Goal: Information Seeking & Learning: Check status

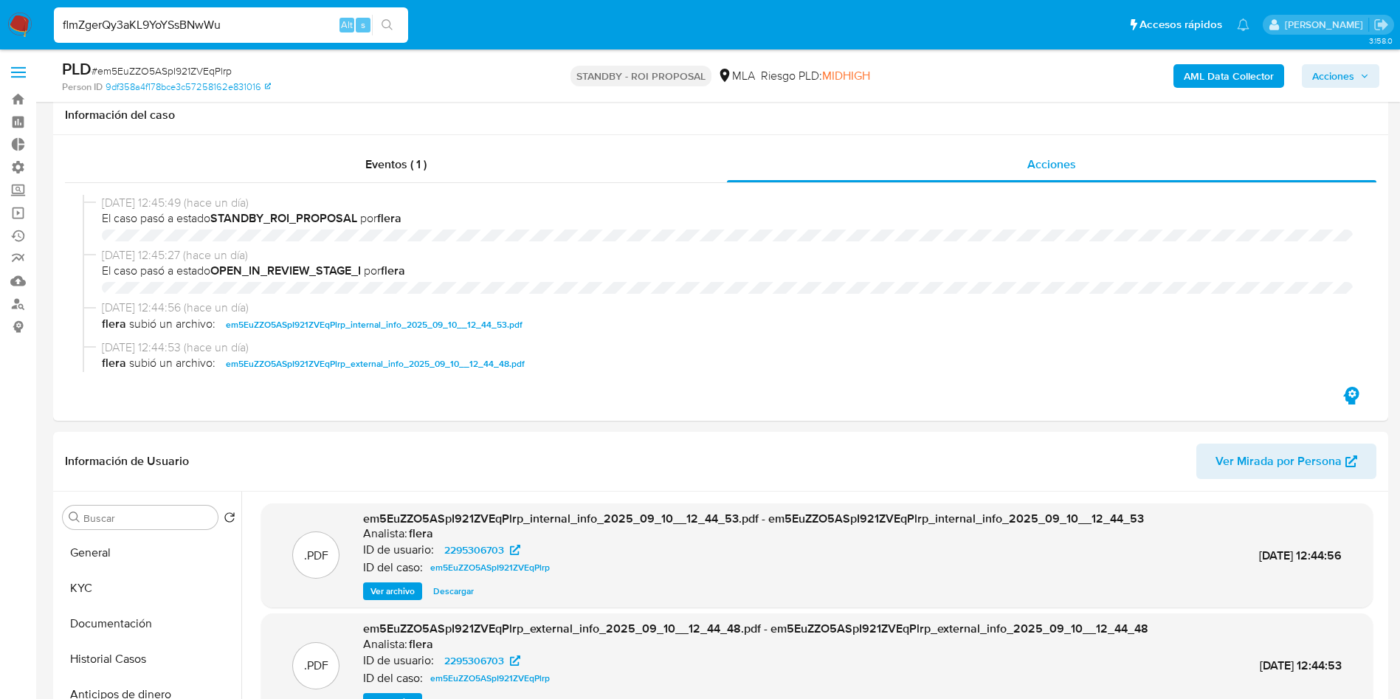
select select "10"
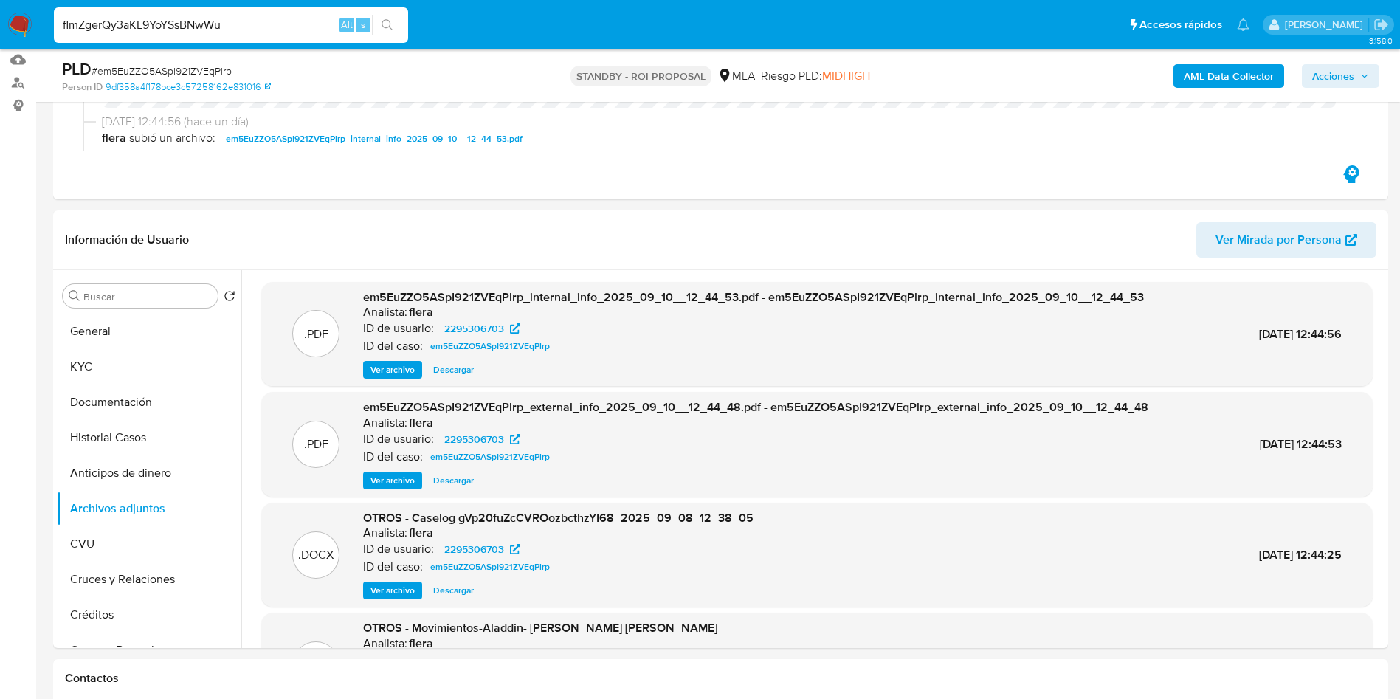
scroll to position [111, 0]
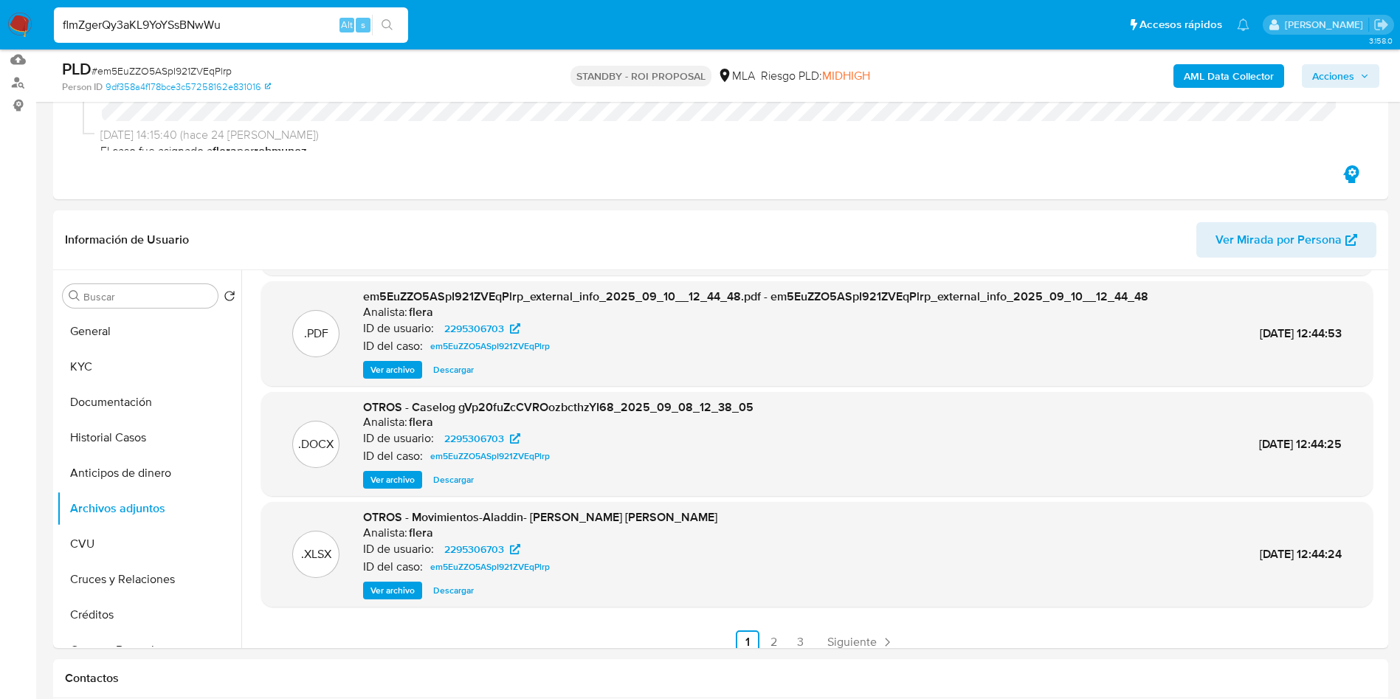
type input "flmZgerQy3aKL9YoYSsBNwWu"
click at [380, 30] on button "search-icon" at bounding box center [387, 25] width 30 height 21
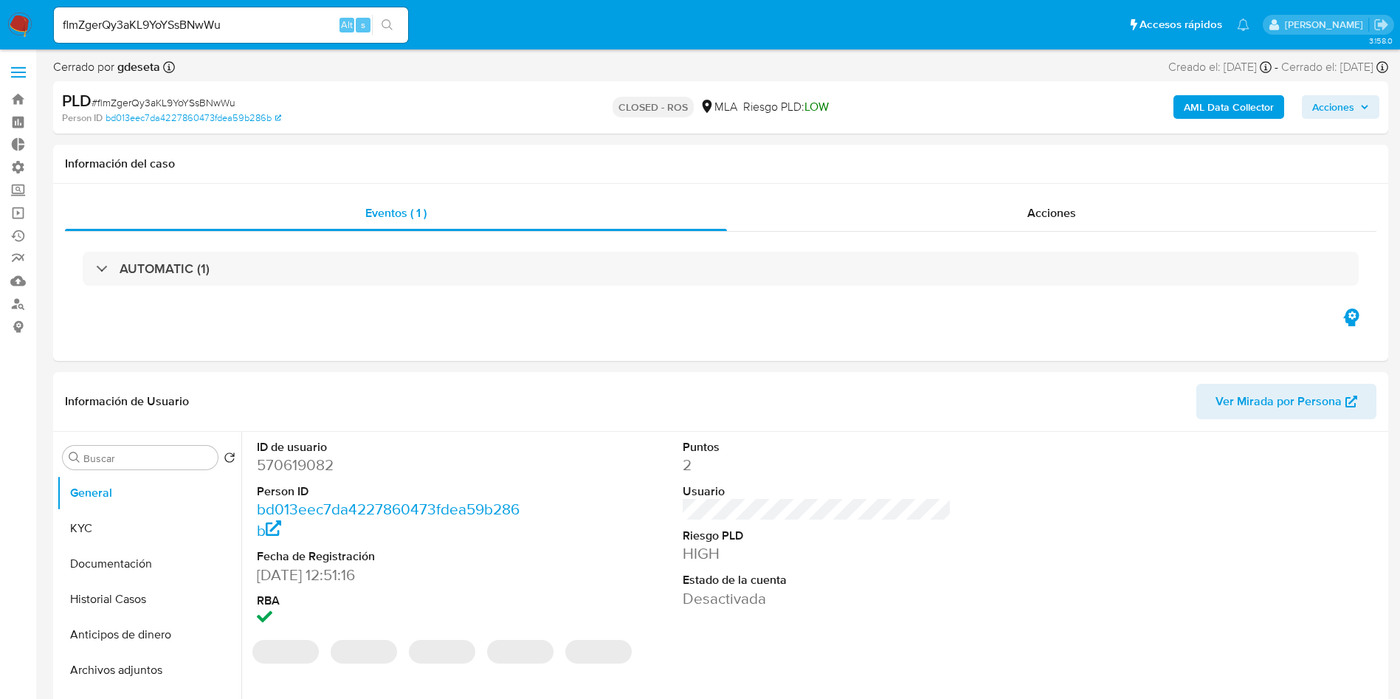
select select "10"
click at [1076, 208] on span "Acciones" at bounding box center [1051, 212] width 49 height 17
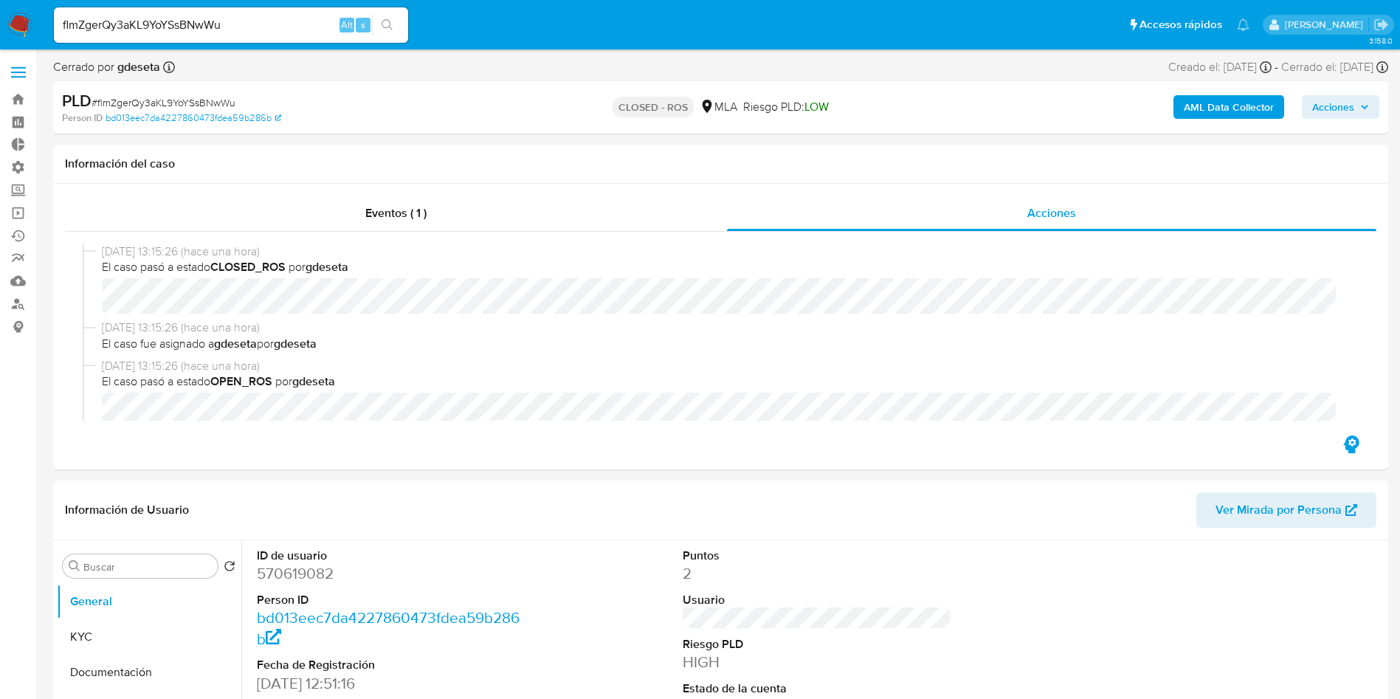
click at [232, 24] on input "flmZgerQy3aKL9YoYSsBNwWu" at bounding box center [231, 24] width 354 height 19
paste input "gVp20fuZcCVROozbcthzYI68"
type input "gVp20fuZcCVROozbcthzYI68"
click at [396, 33] on button "search-icon" at bounding box center [387, 25] width 30 height 21
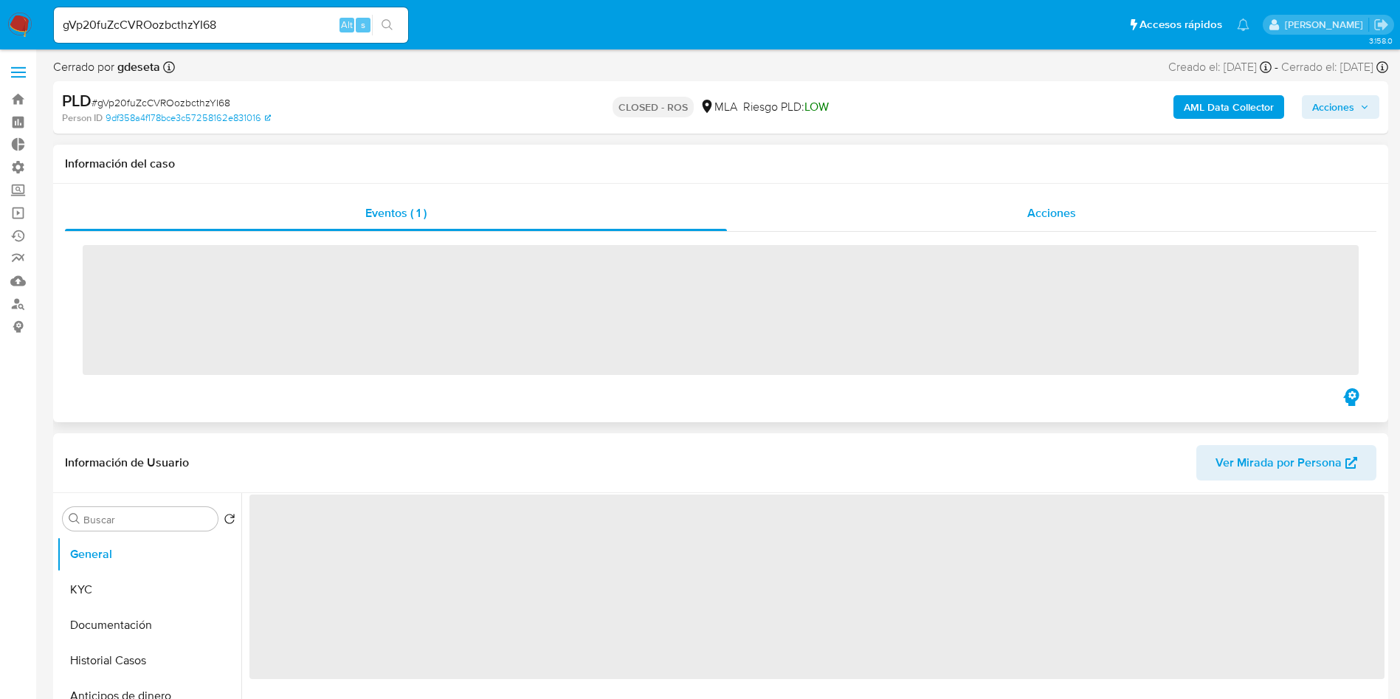
click at [1055, 226] on div "Acciones" at bounding box center [1051, 213] width 649 height 35
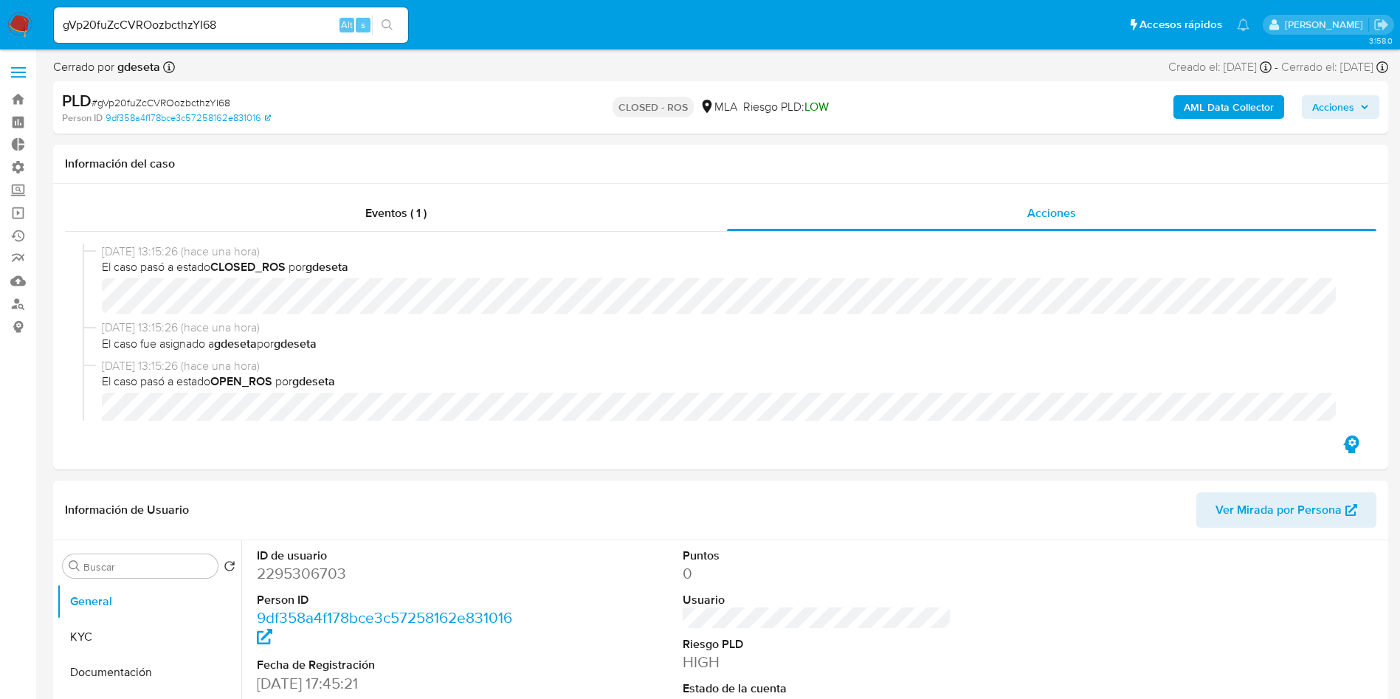
select select "10"
click at [263, 37] on div "gVp20fuZcCVROozbcthzYI68 Alt s" at bounding box center [231, 24] width 354 height 35
click at [263, 24] on input "gVp20fuZcCVROozbcthzYI68" at bounding box center [231, 24] width 354 height 19
paste input "N8HRq4elaXhvQ2lbzsIGtH5v"
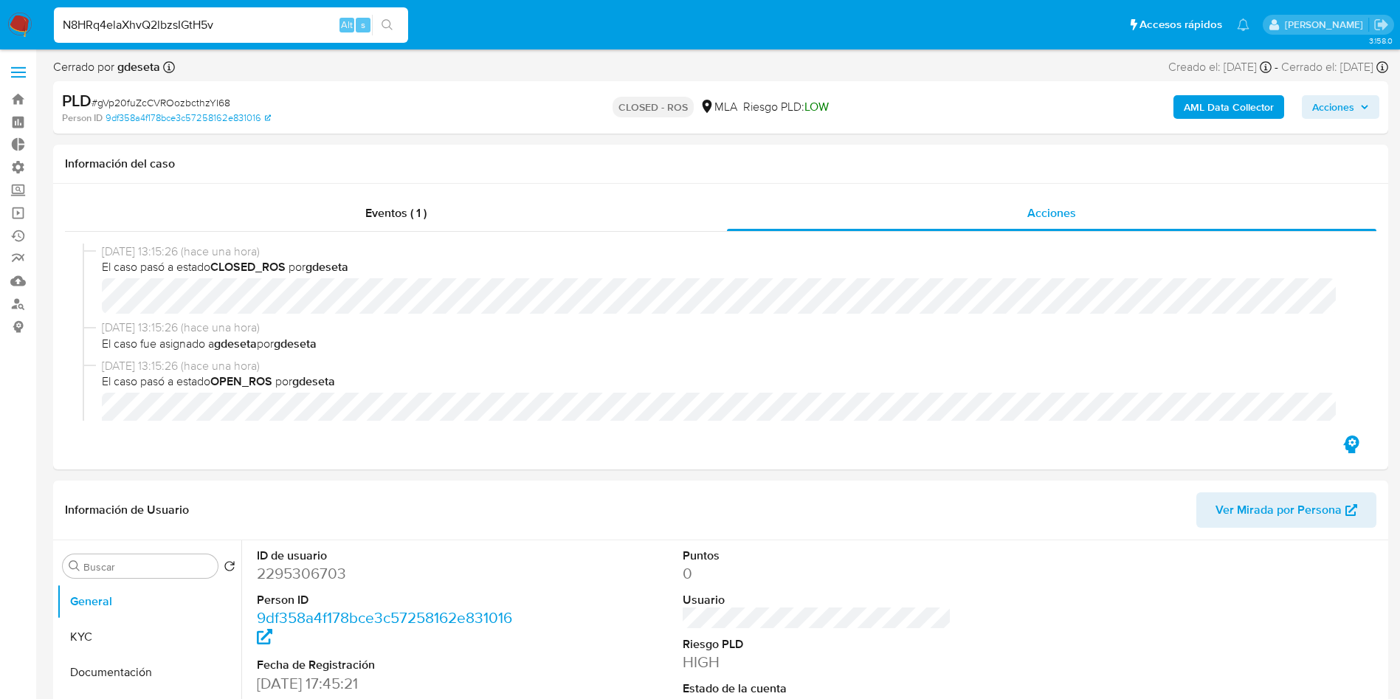
type input "N8HRq4elaXhvQ2lbzsIGtH5v"
click at [398, 18] on button "search-icon" at bounding box center [387, 25] width 30 height 21
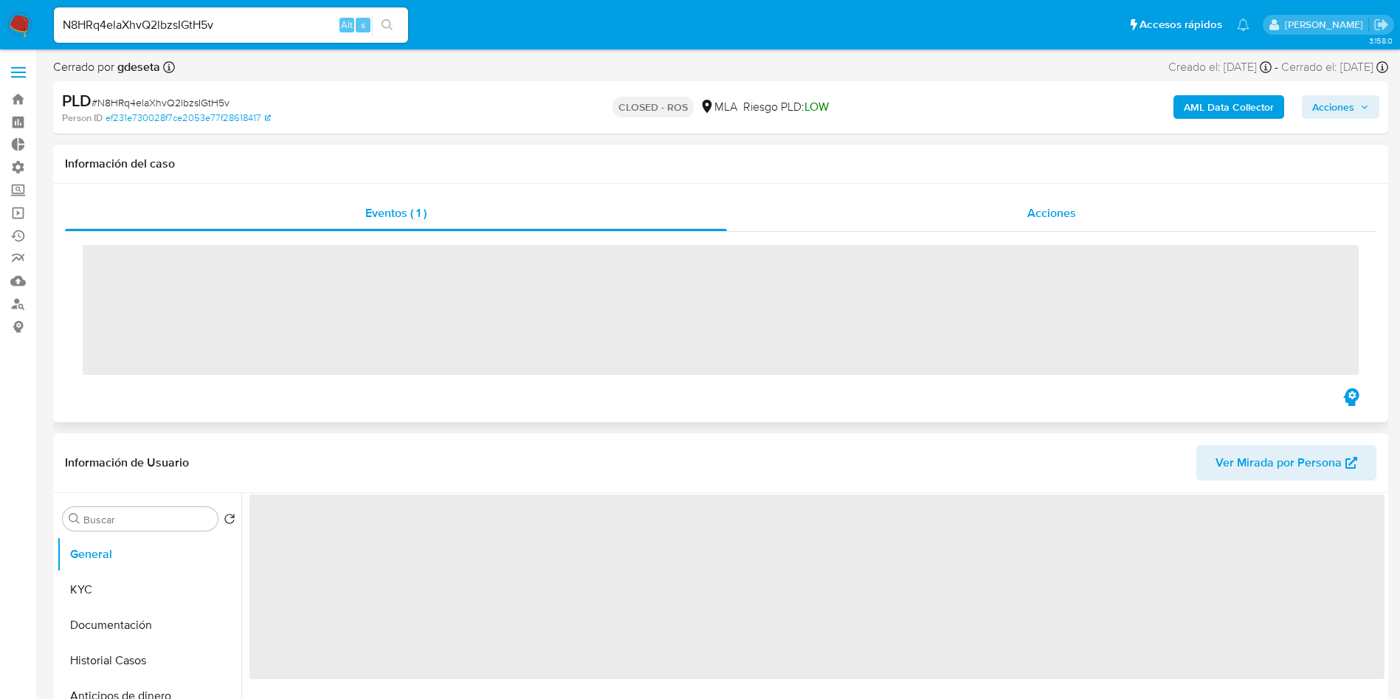
click at [1125, 220] on div "Acciones" at bounding box center [1051, 213] width 649 height 35
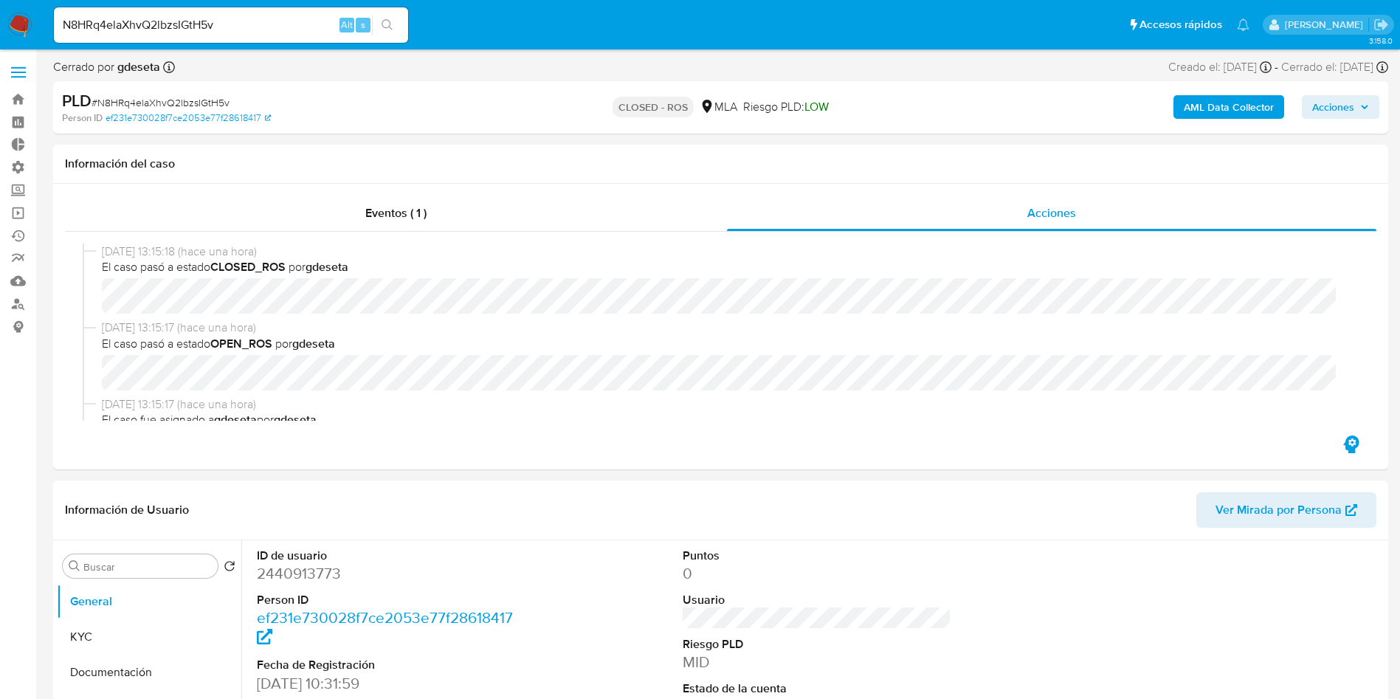
select select "10"
click at [278, 32] on input "N8HRq4elaXhvQ2lbzsIGtH5v" at bounding box center [231, 24] width 354 height 19
paste input "QVCaue8eNOIGSXCrTi1J09yR"
type input "QVCaue8eNOIGSXCrTi1J09yR"
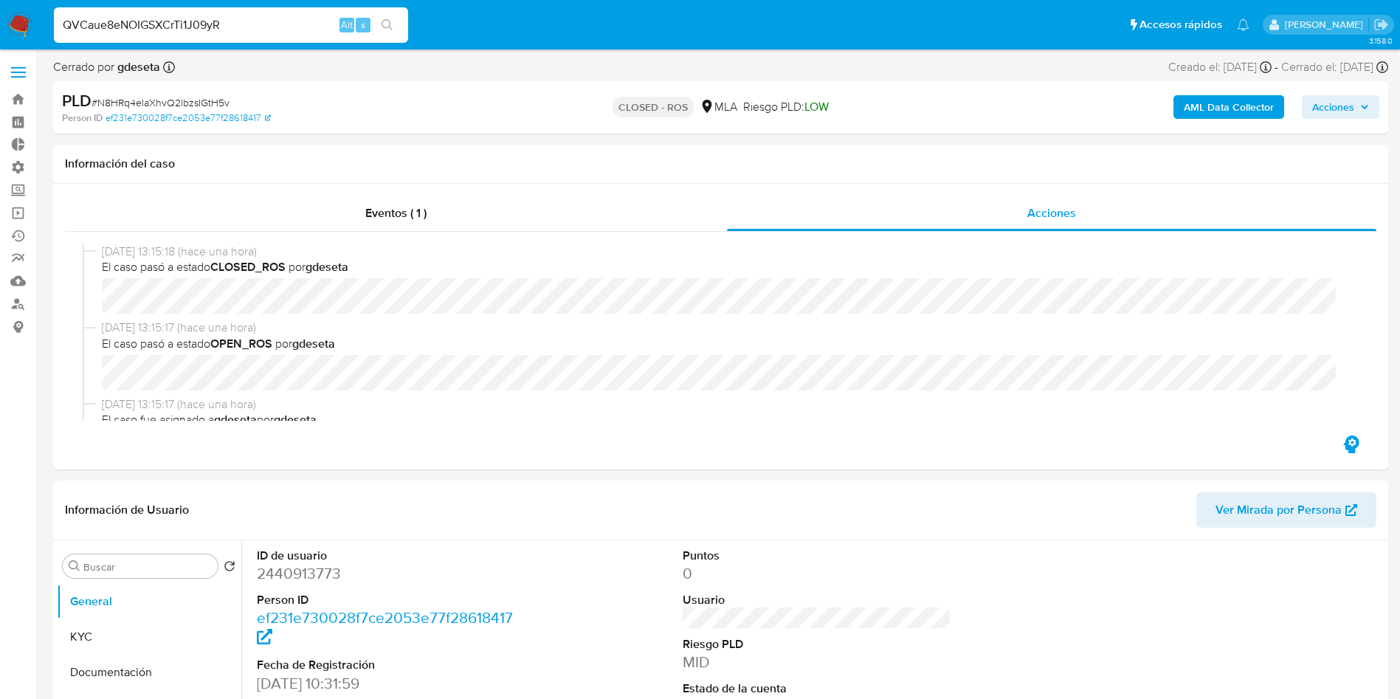
click at [390, 27] on icon "search-icon" at bounding box center [388, 25] width 12 height 12
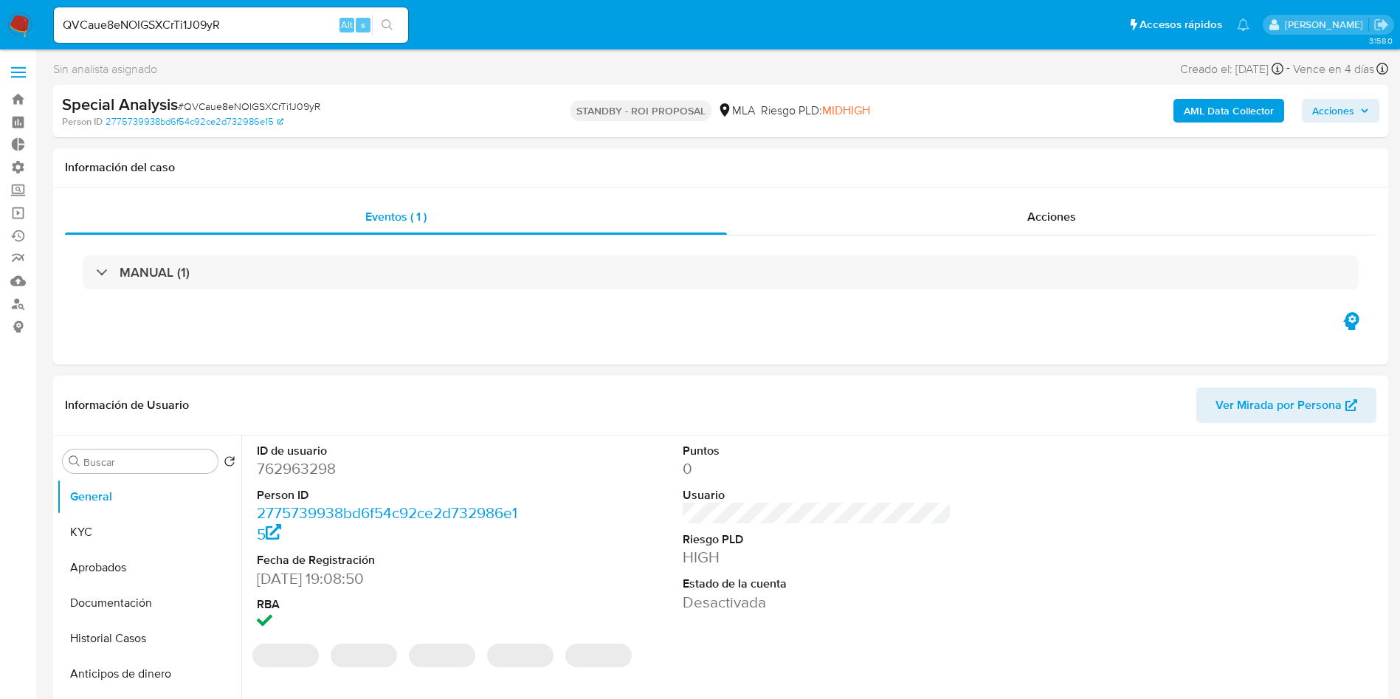
select select "10"
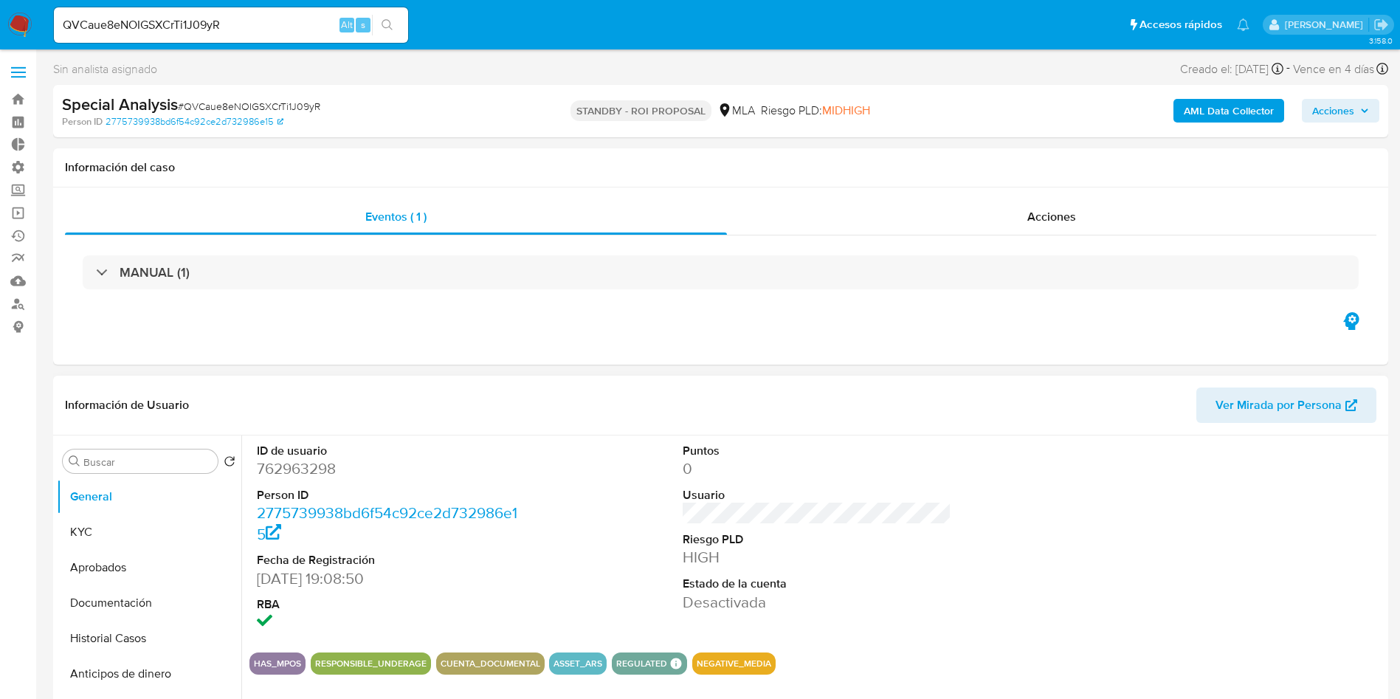
scroll to position [111, 0]
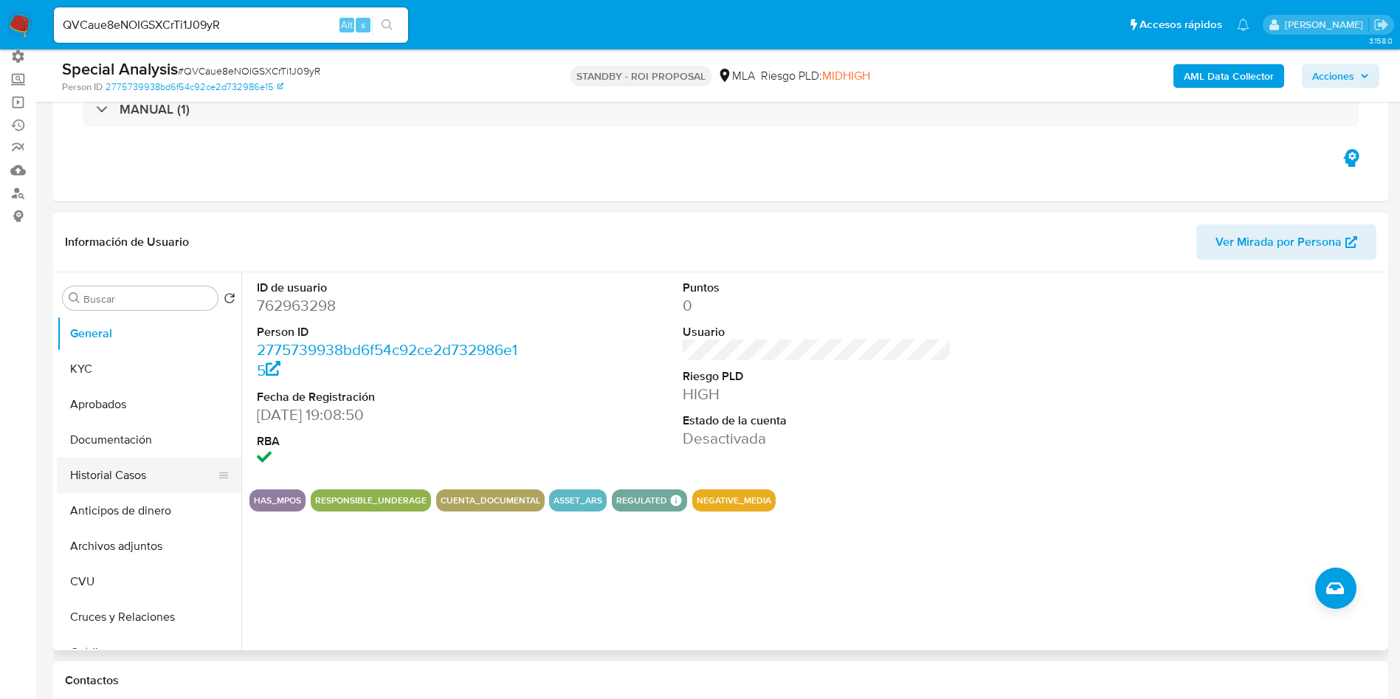
click at [119, 477] on button "Historial Casos" at bounding box center [143, 475] width 173 height 35
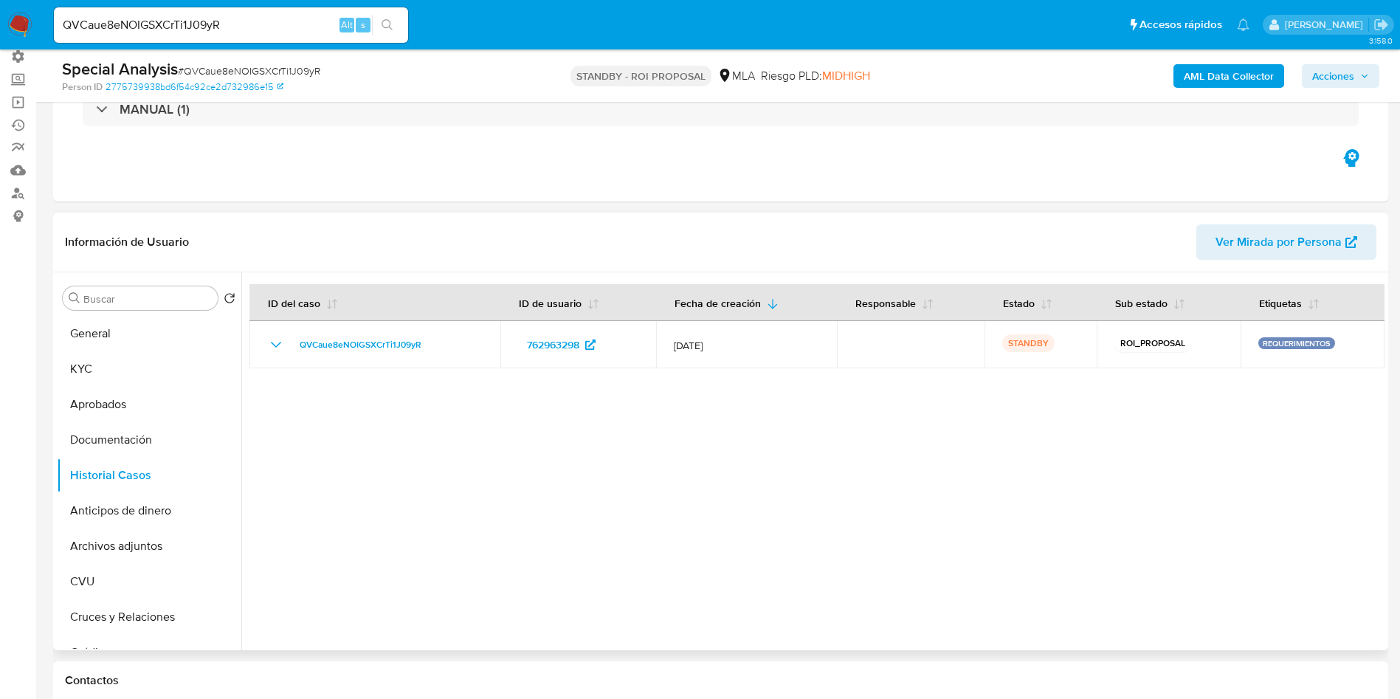
scroll to position [0, 0]
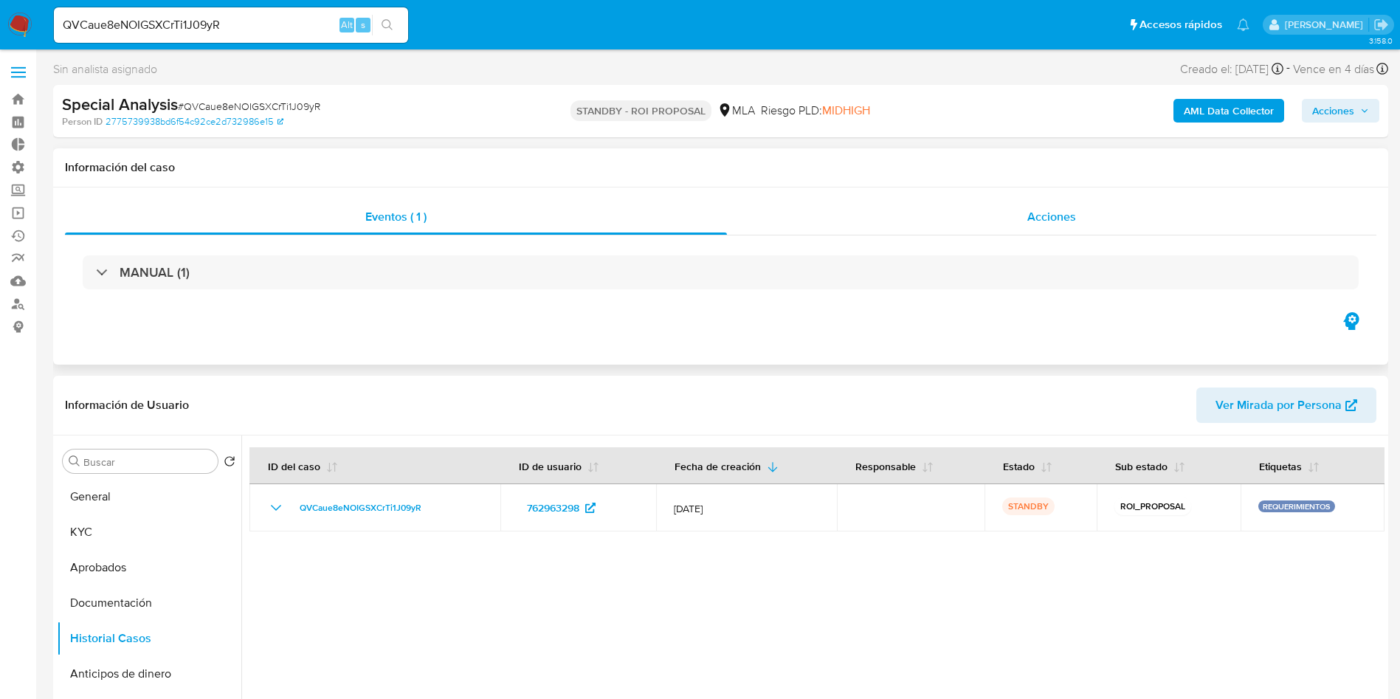
click at [1043, 234] on div "Acciones" at bounding box center [1051, 216] width 649 height 35
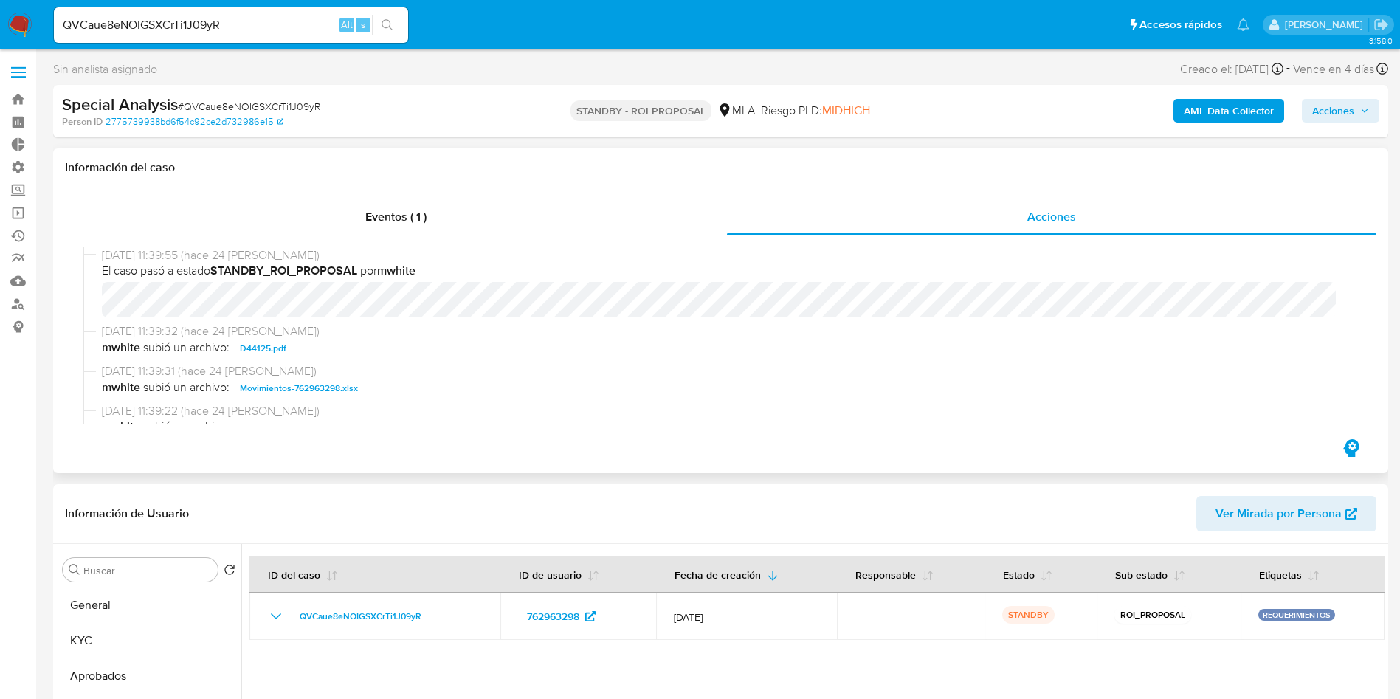
click at [318, 387] on span "Movimientos-762963298.xlsx" at bounding box center [299, 388] width 118 height 18
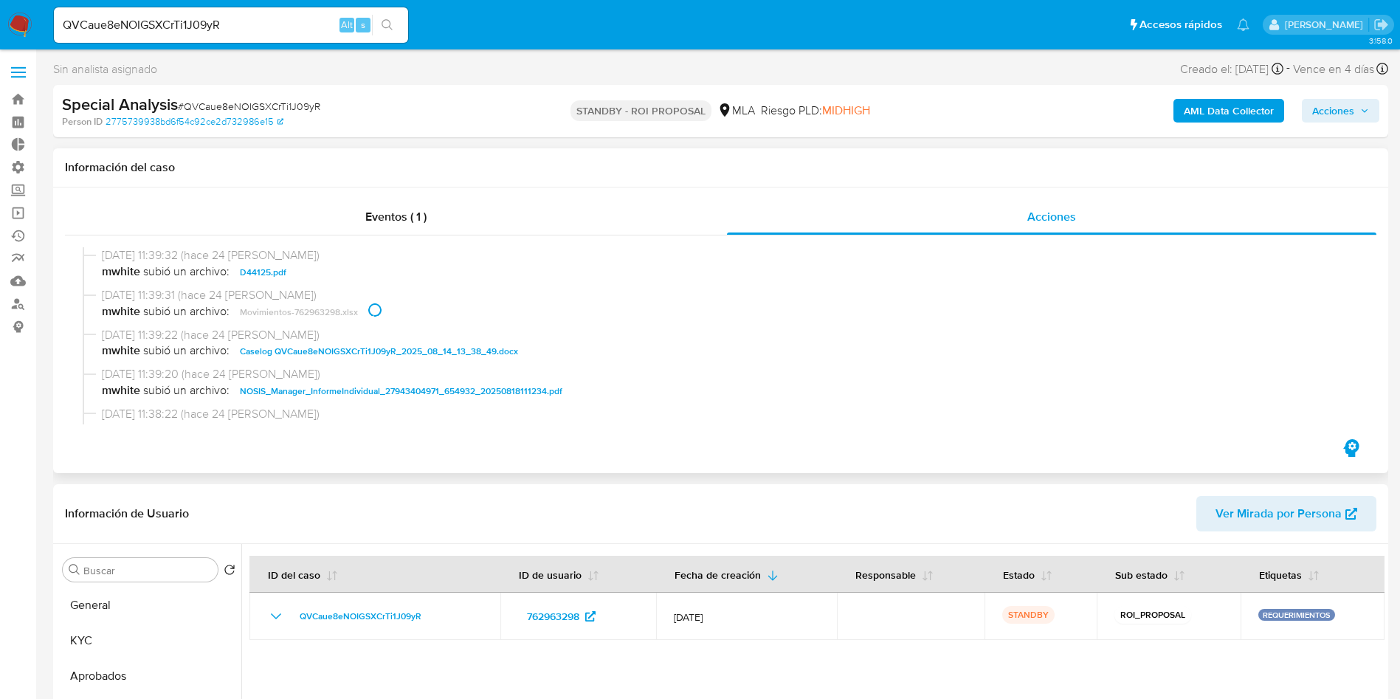
scroll to position [111, 0]
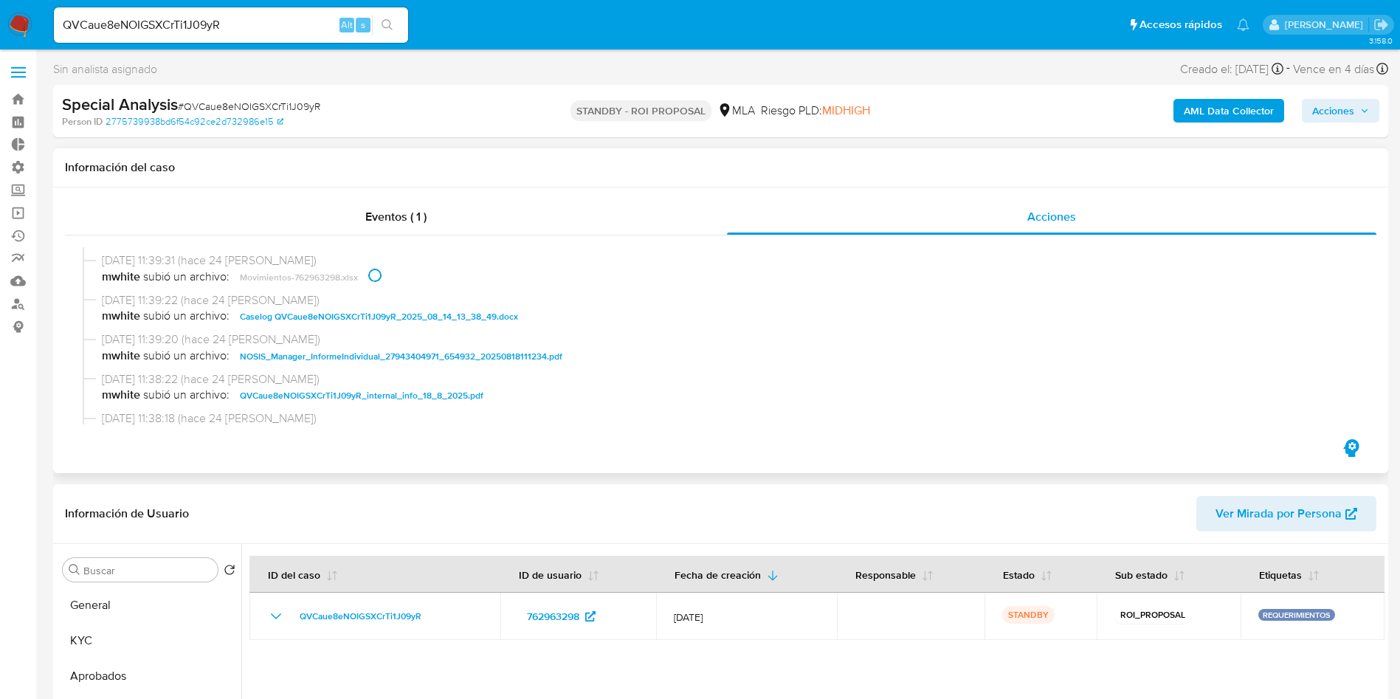
click at [323, 319] on span "Caselog QVCaue8eNOIGSXCrTi1J09yR_2025_08_14_13_38_49.docx" at bounding box center [379, 317] width 278 height 18
click at [80, 631] on button "KYC" at bounding box center [143, 640] width 173 height 35
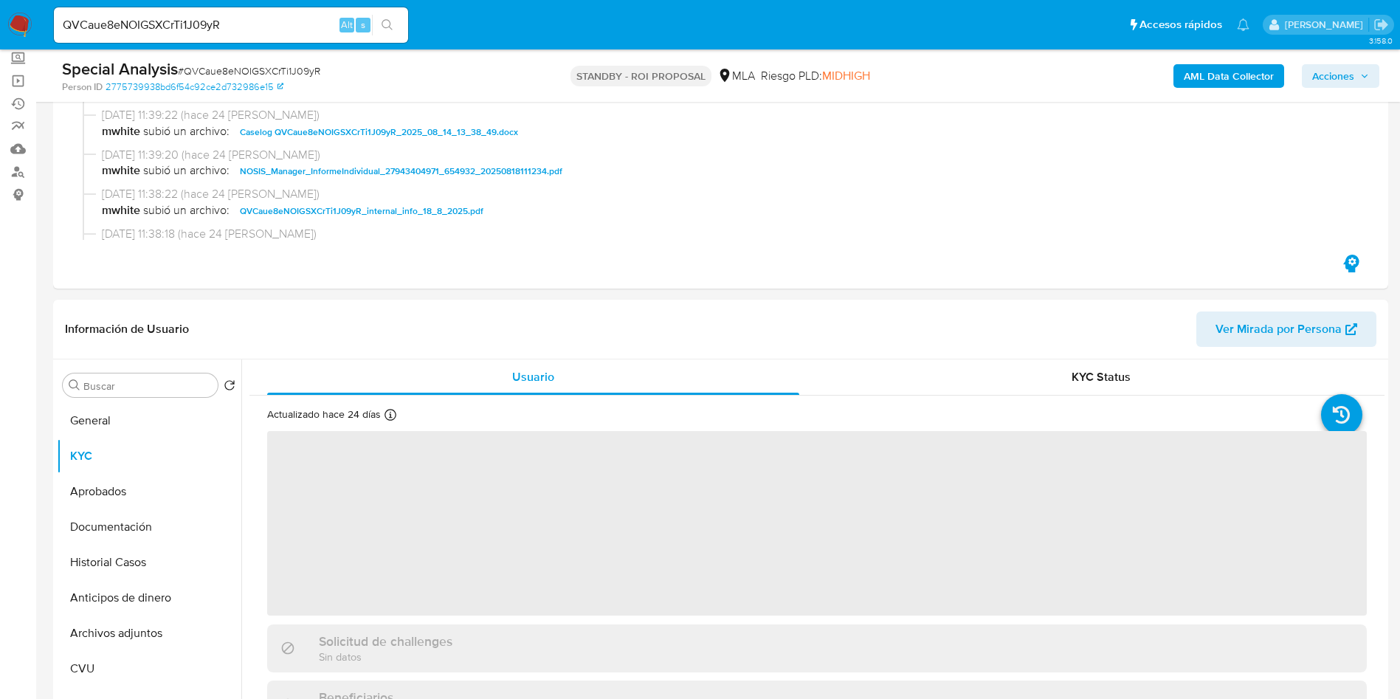
scroll to position [221, 0]
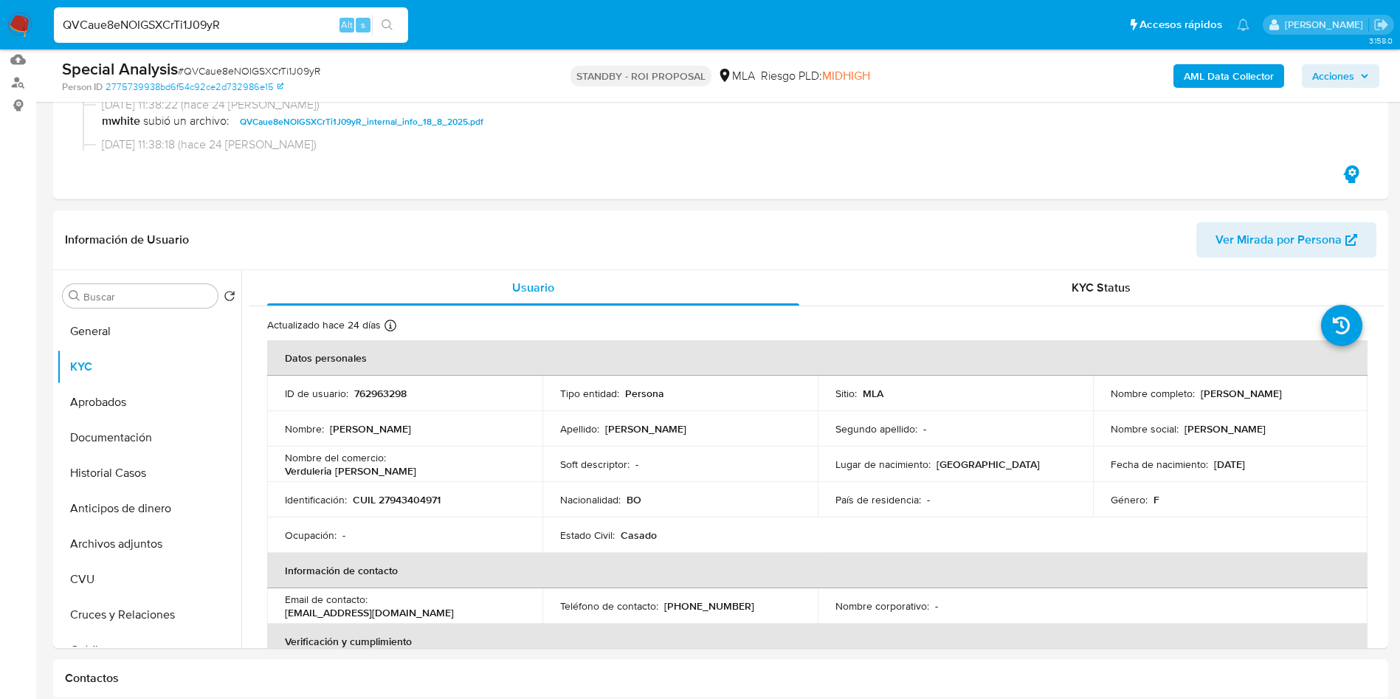
click at [248, 31] on input "QVCaue8eNOIGSXCrTi1J09yR" at bounding box center [231, 24] width 354 height 19
paste input "Yl9Hqx7BYKqUssjOHYl6XoQG"
type input "Yl9Hqx7BYKqUssjOHYl6XoQG"
click at [387, 21] on icon "search-icon" at bounding box center [388, 25] width 12 height 12
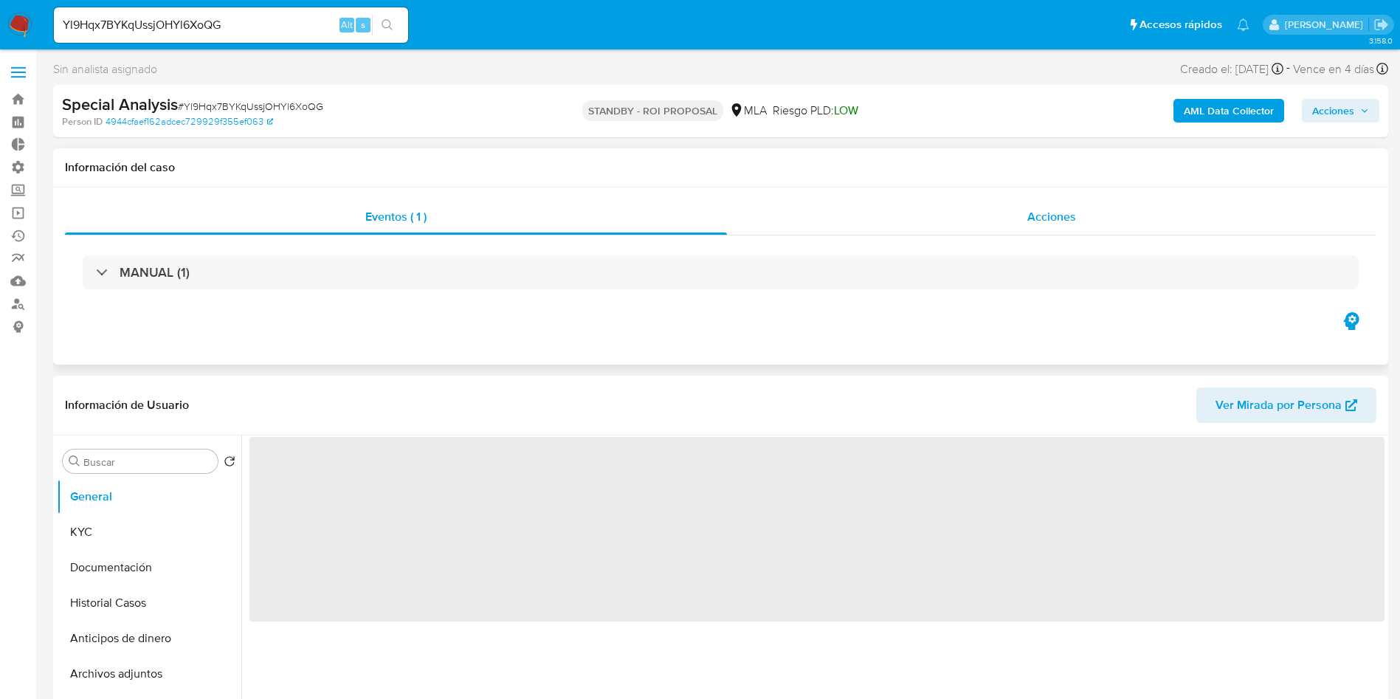
click at [1080, 214] on div "Acciones" at bounding box center [1051, 216] width 649 height 35
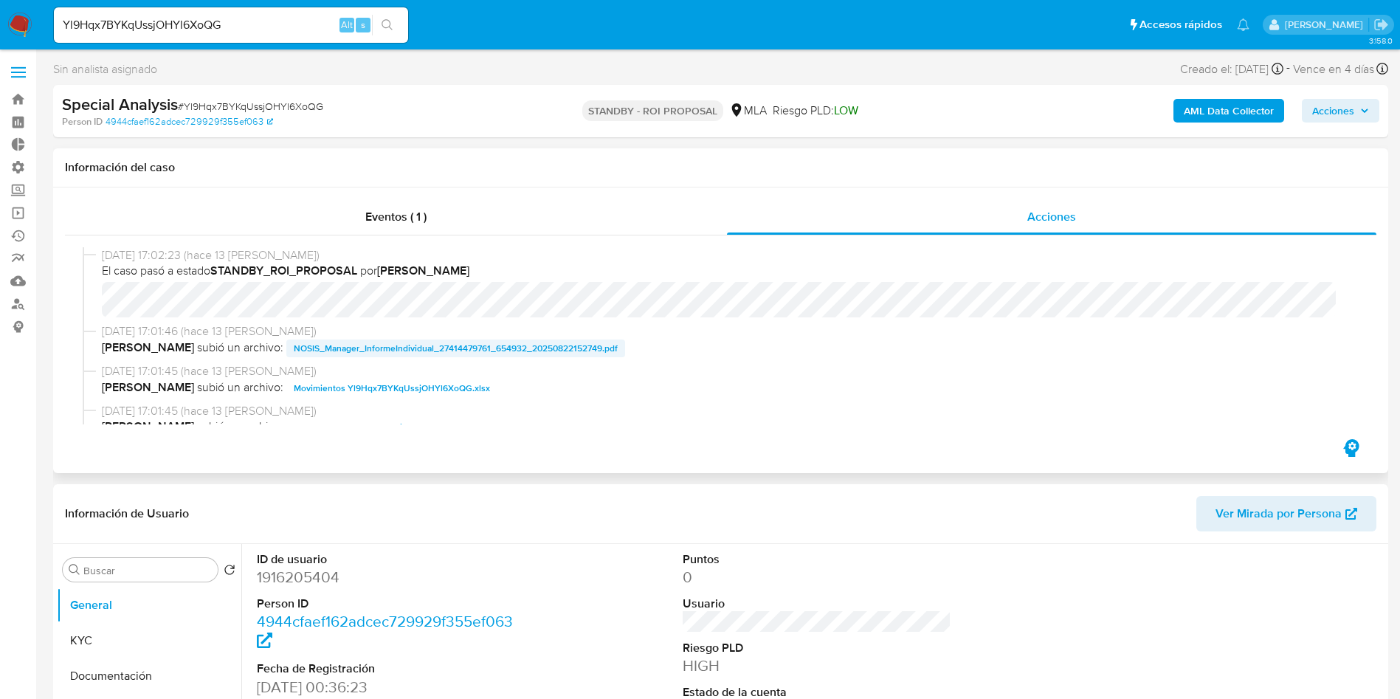
select select "10"
click at [389, 383] on span "Movimientos Yl9Hqx7BYKqUssjOHYl6XoQG.xlsx" at bounding box center [392, 388] width 196 height 18
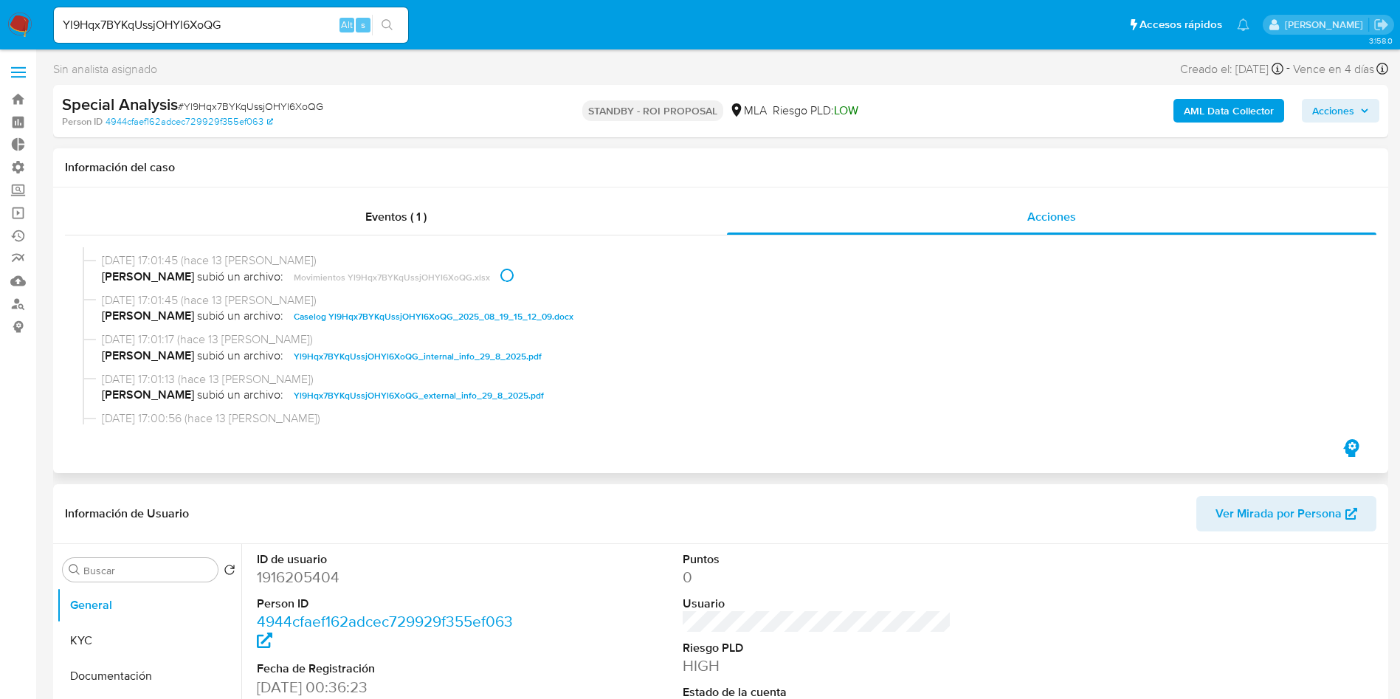
click at [356, 321] on span "Caselog Yl9Hqx7BYKqUssjOHYl6XoQG_2025_08_19_15_12_09.docx" at bounding box center [434, 317] width 280 height 18
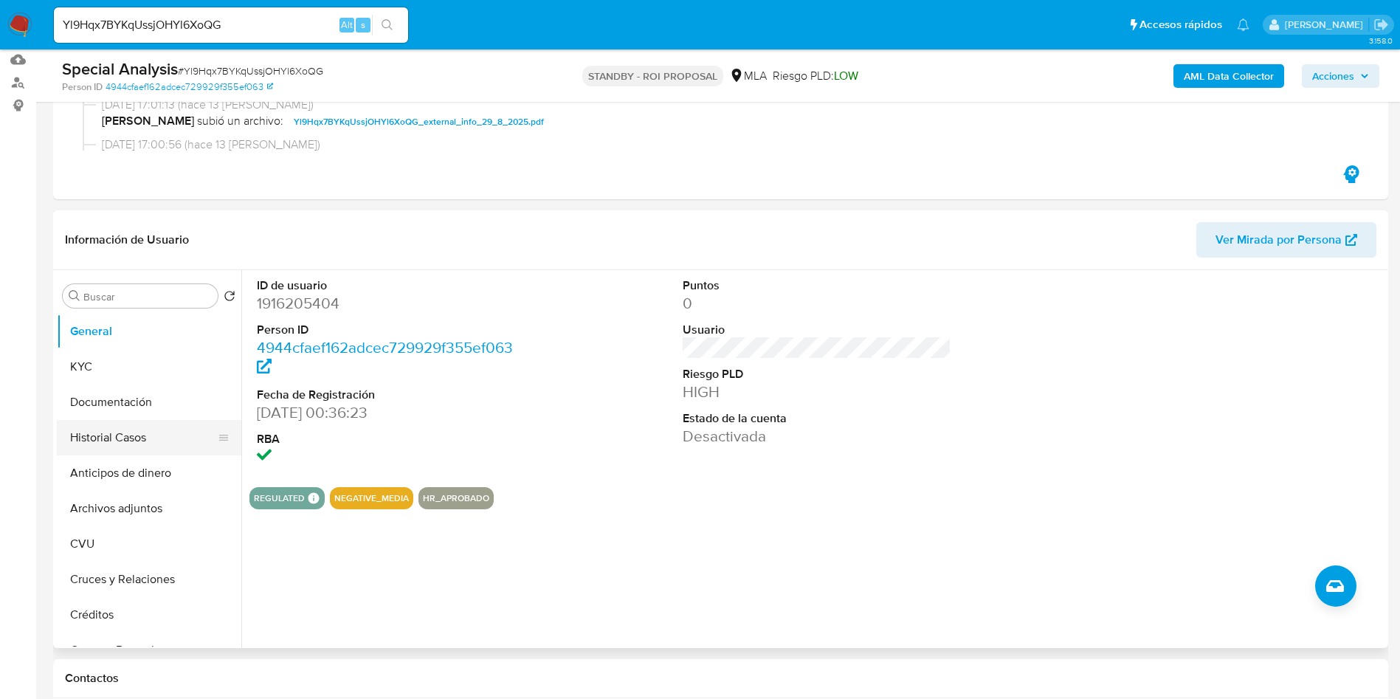
click at [127, 441] on button "Historial Casos" at bounding box center [143, 437] width 173 height 35
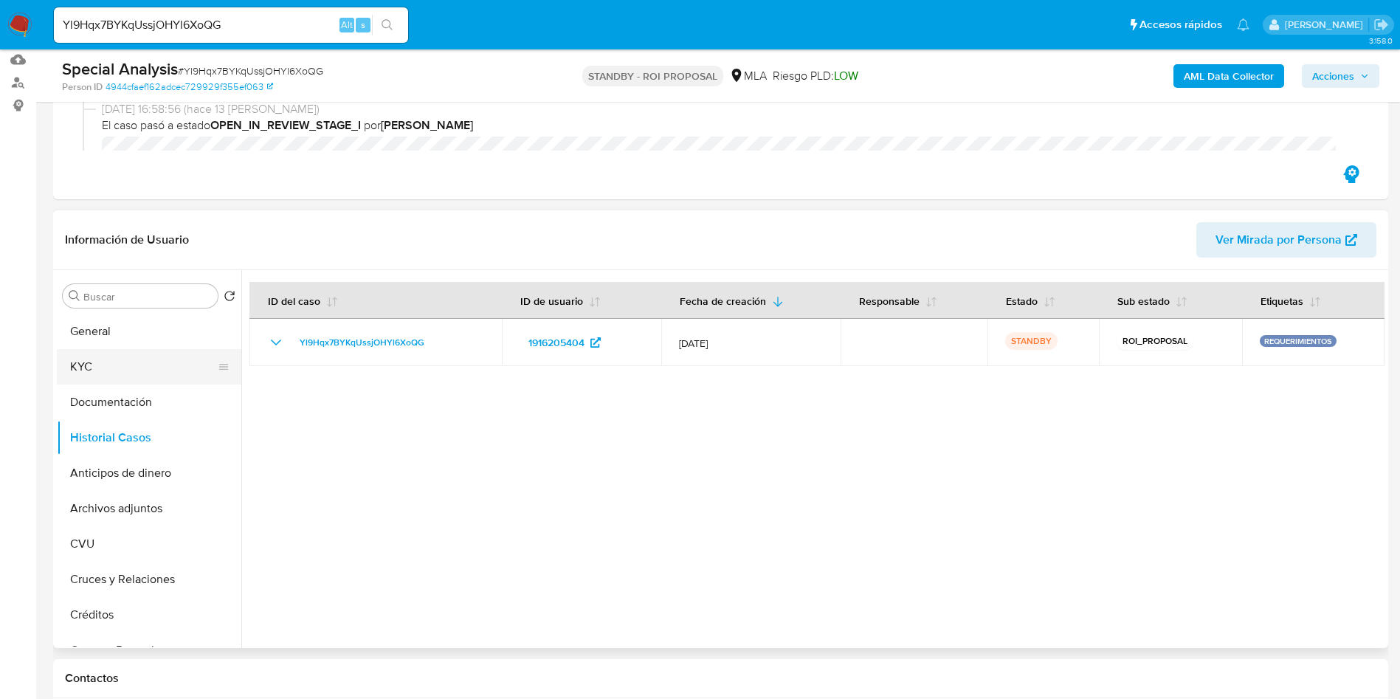
click at [96, 362] on button "KYC" at bounding box center [143, 366] width 173 height 35
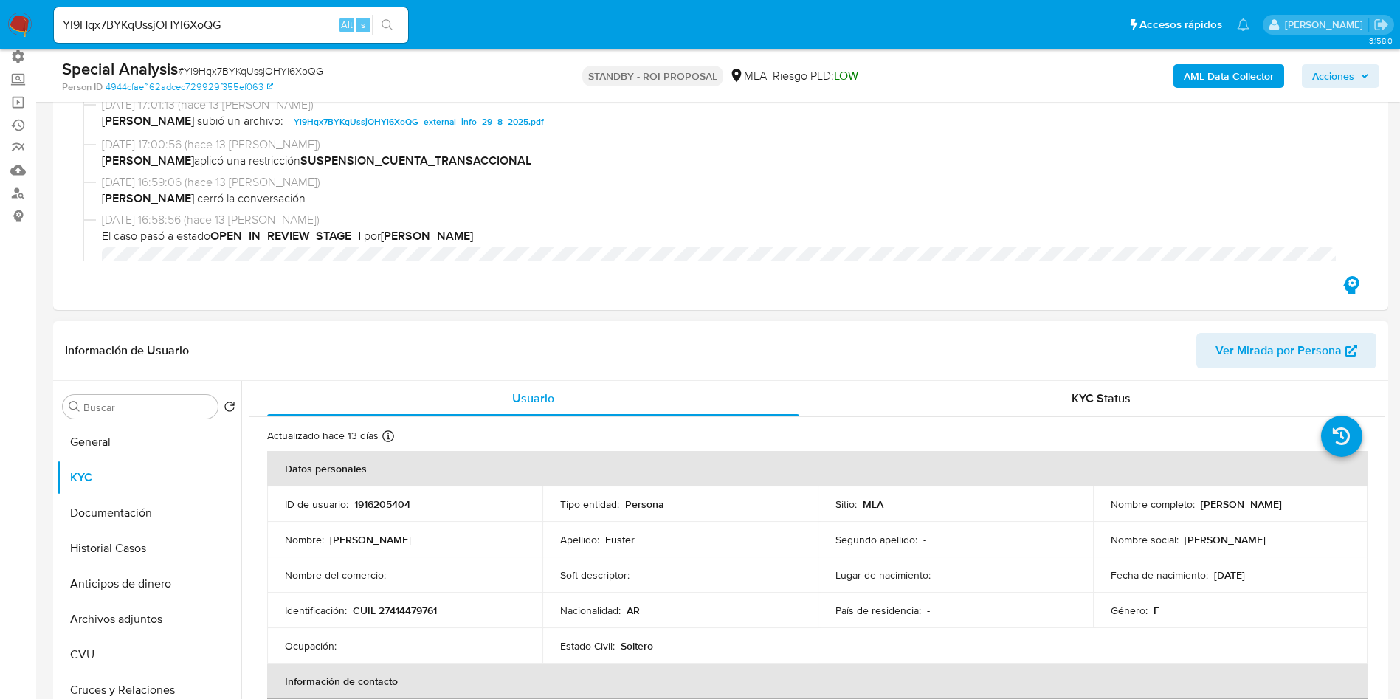
scroll to position [0, 0]
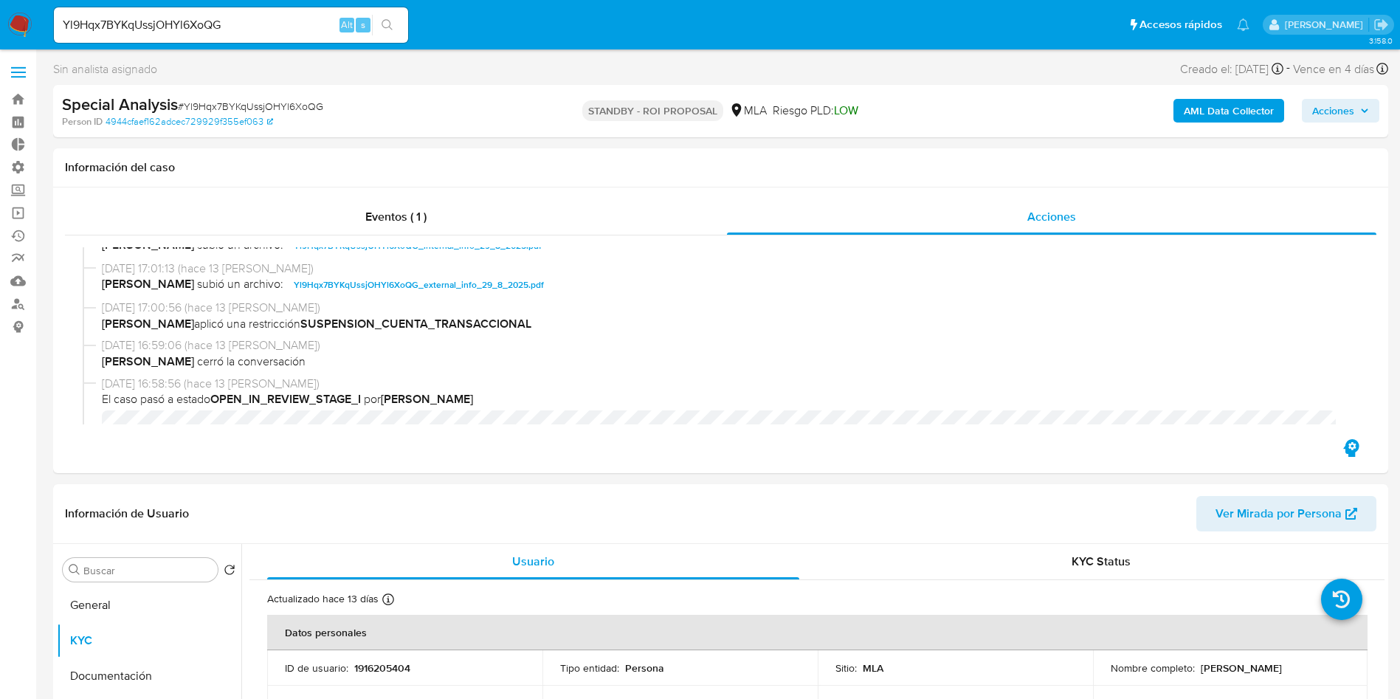
click at [287, 16] on input "Yl9Hqx7BYKqUssjOHYl6XoQG" at bounding box center [231, 24] width 354 height 19
paste input "eEglwEv1RQaYTJIMlsqfKnia"
type input "eEglwEv1RQaYTJIMlsqfKnia"
click at [396, 21] on button "search-icon" at bounding box center [387, 25] width 30 height 21
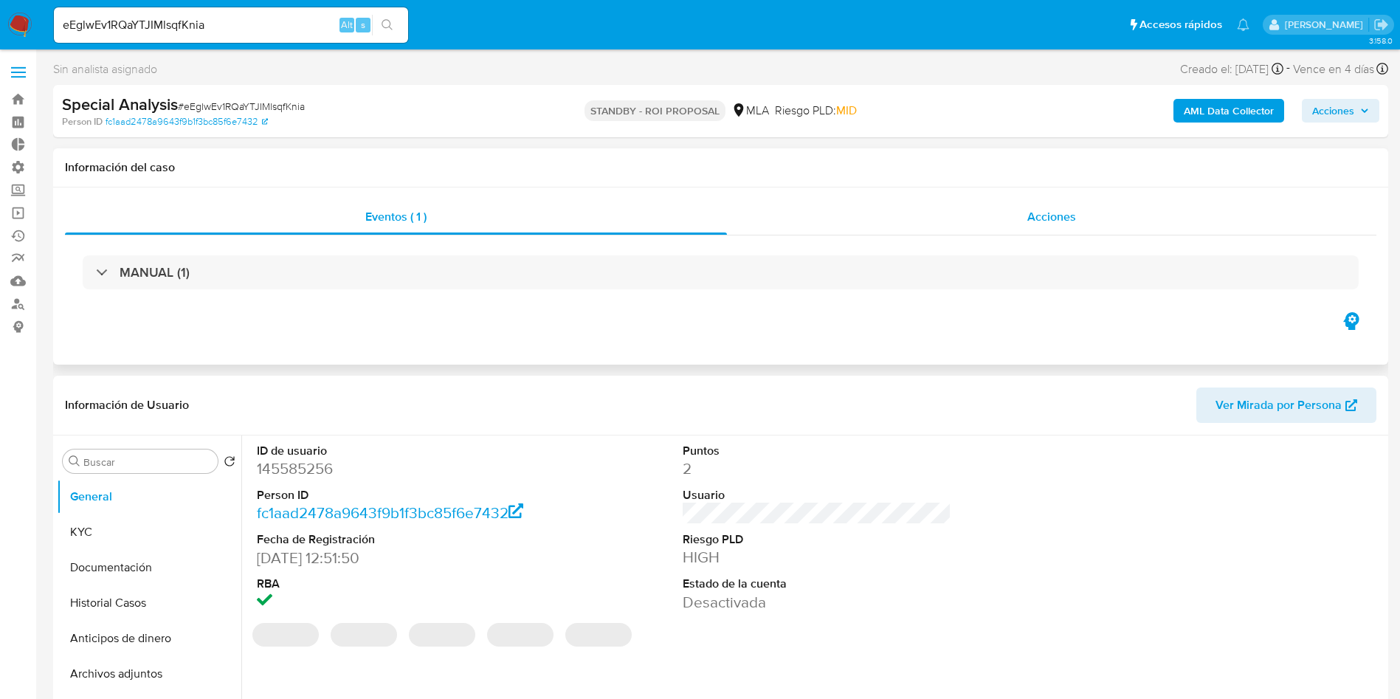
select select "10"
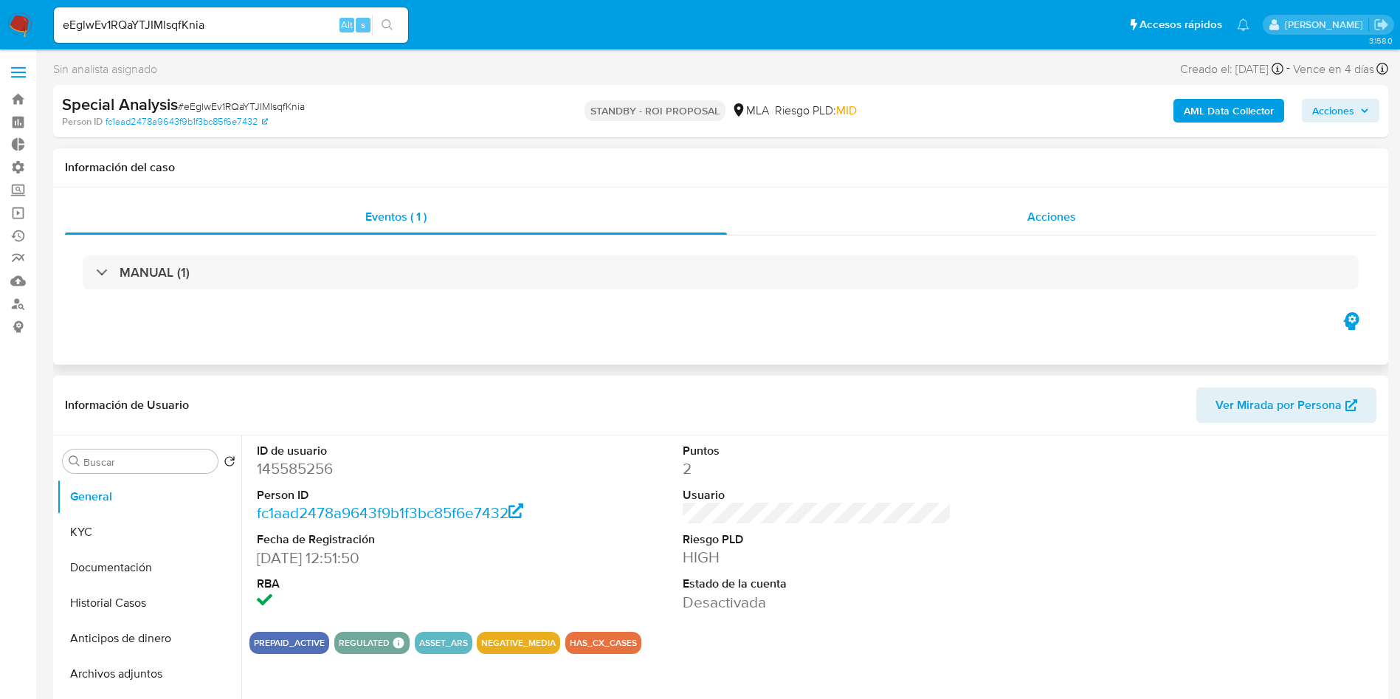
click at [1068, 227] on div "Acciones" at bounding box center [1051, 216] width 649 height 35
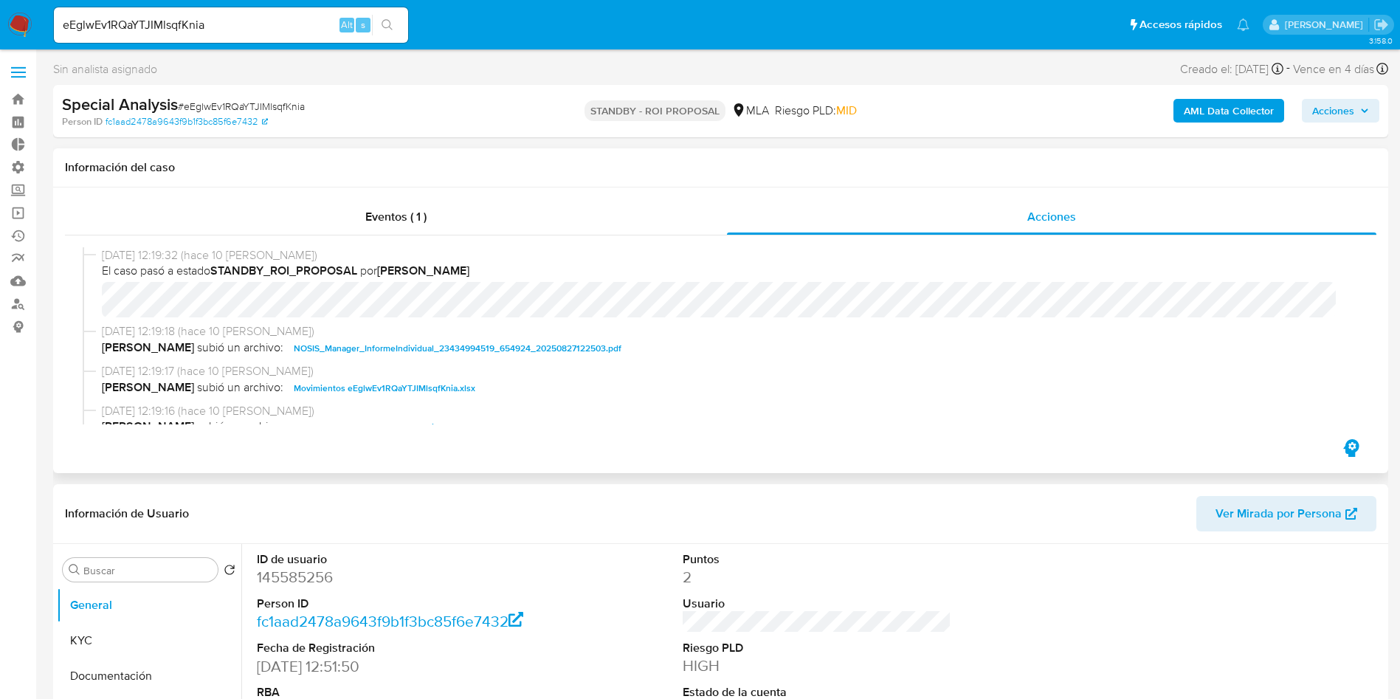
click at [387, 386] on span "Movimientos eEglwEv1RQaYTJIMlsqfKnia.xlsx" at bounding box center [385, 388] width 182 height 18
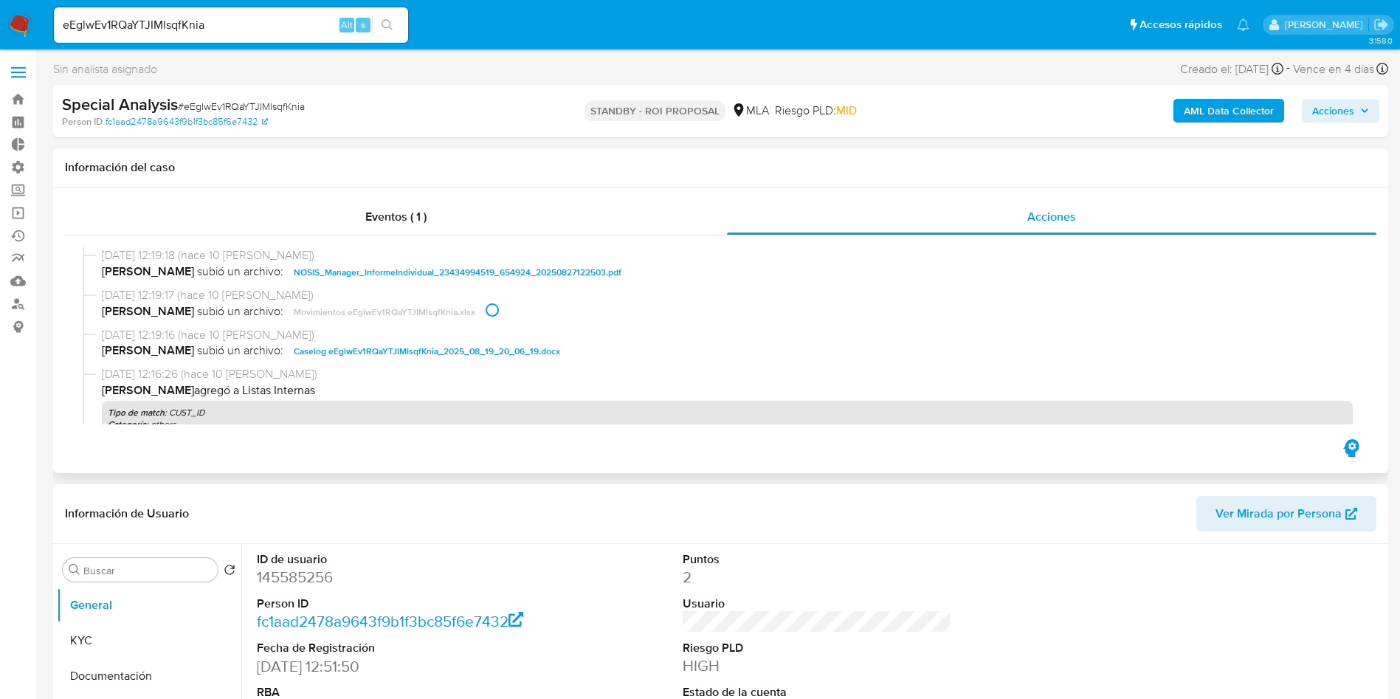
scroll to position [111, 0]
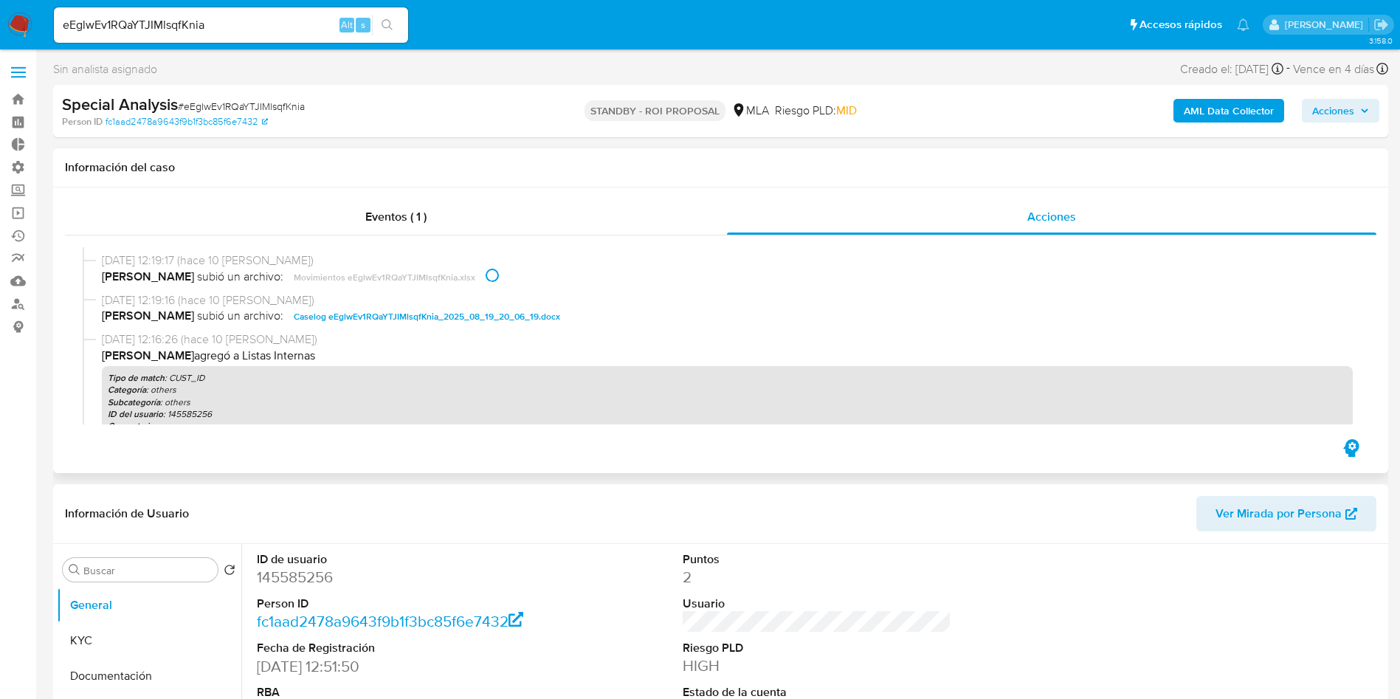
click at [367, 322] on span "Caselog eEglwEv1RQaYTJIMlsqfKnia_2025_08_19_20_06_19.docx" at bounding box center [427, 317] width 266 height 18
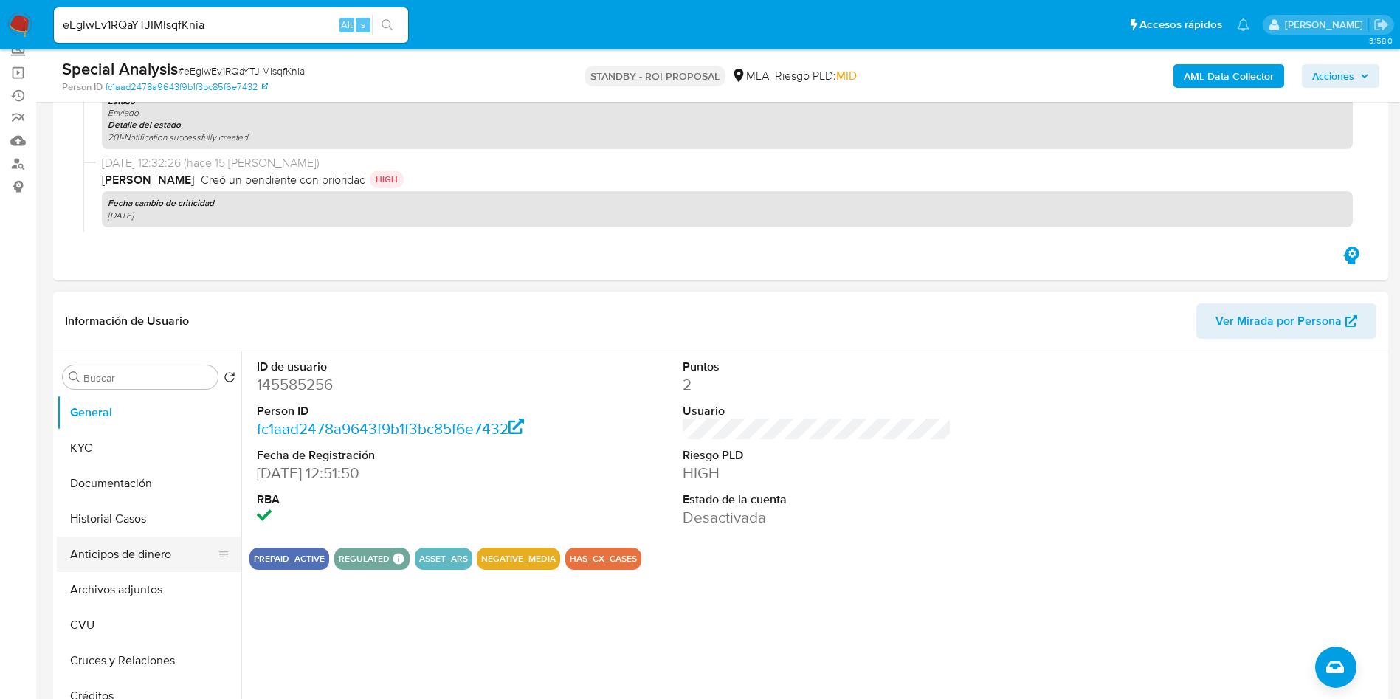
scroll to position [221, 0]
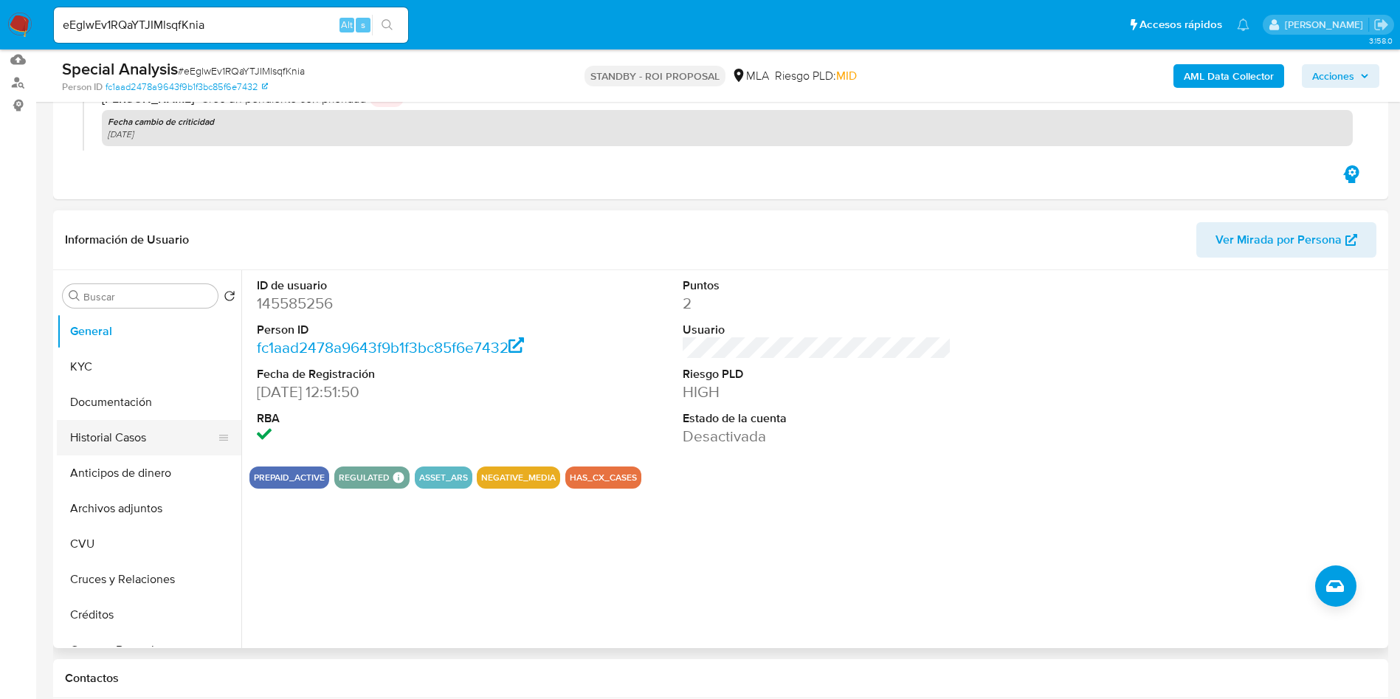
click at [132, 441] on button "Historial Casos" at bounding box center [143, 437] width 173 height 35
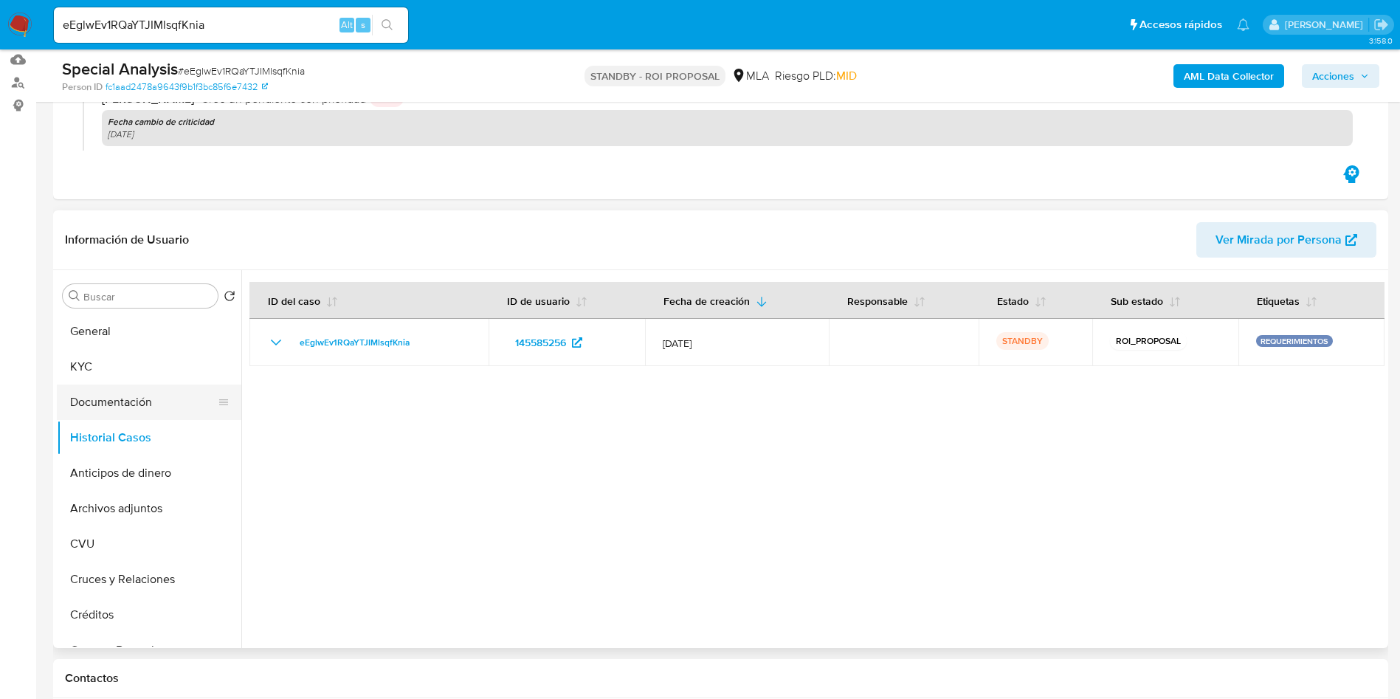
click at [111, 407] on button "Documentación" at bounding box center [143, 401] width 173 height 35
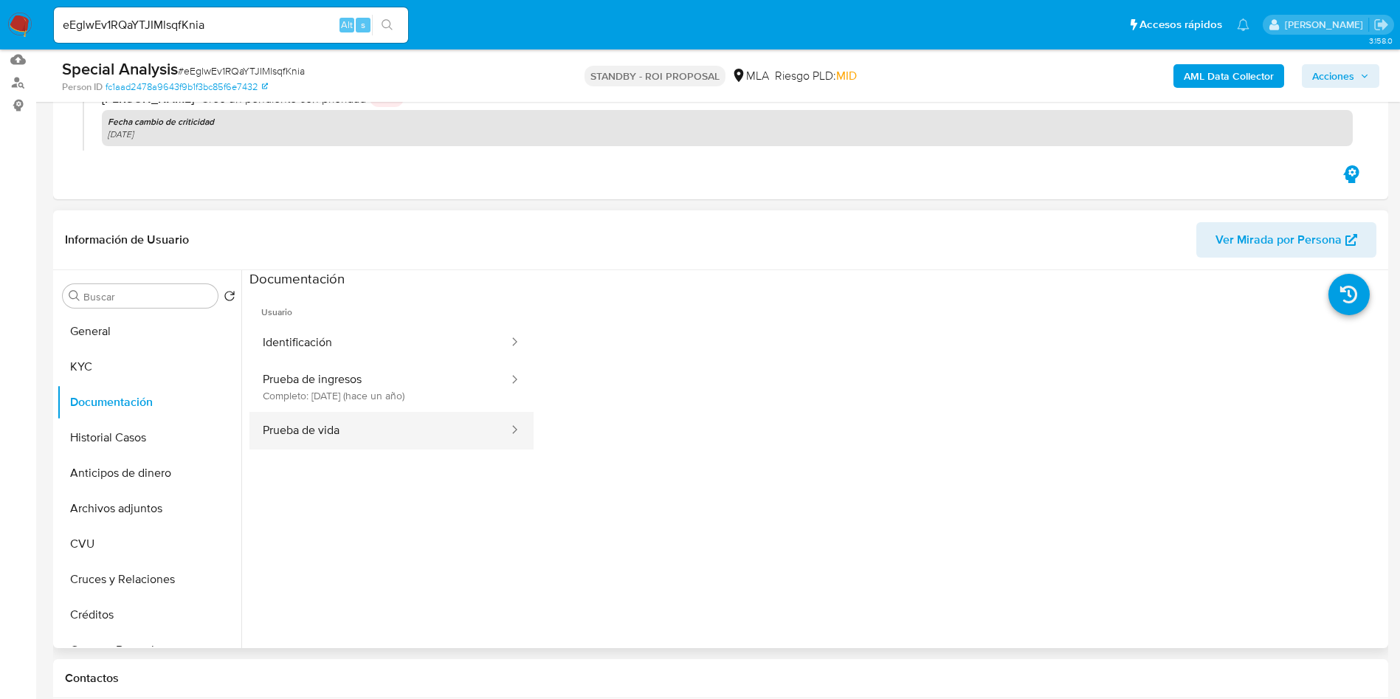
click at [364, 430] on button "Prueba de vida" at bounding box center [379, 431] width 261 height 38
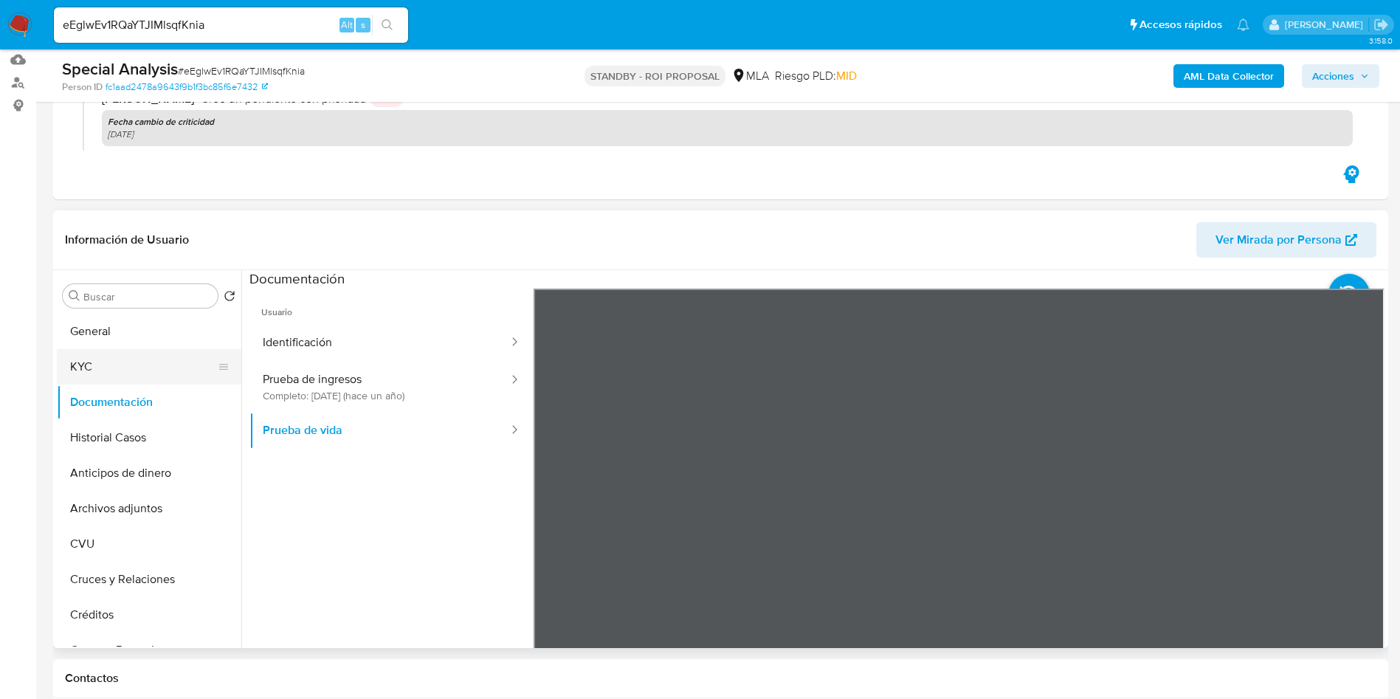
click at [148, 358] on button "KYC" at bounding box center [143, 366] width 173 height 35
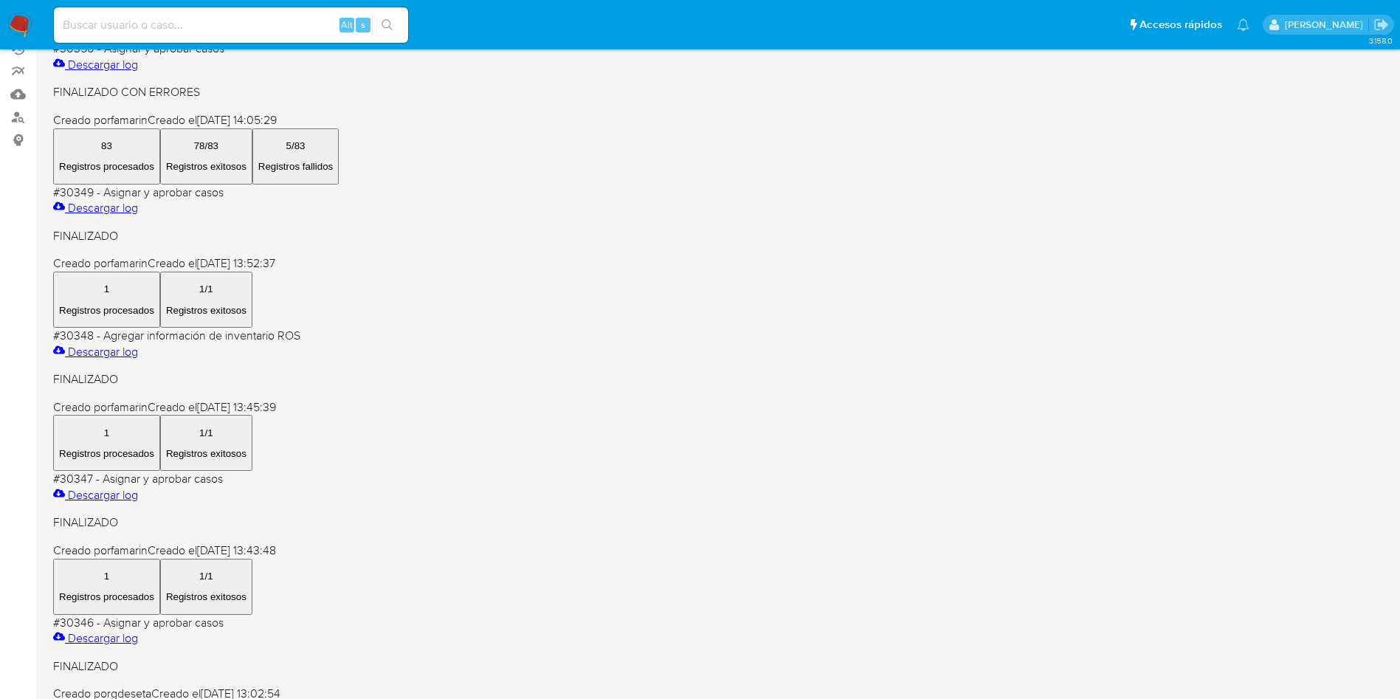
scroll to position [221, 0]
